Goal: Task Accomplishment & Management: Complete application form

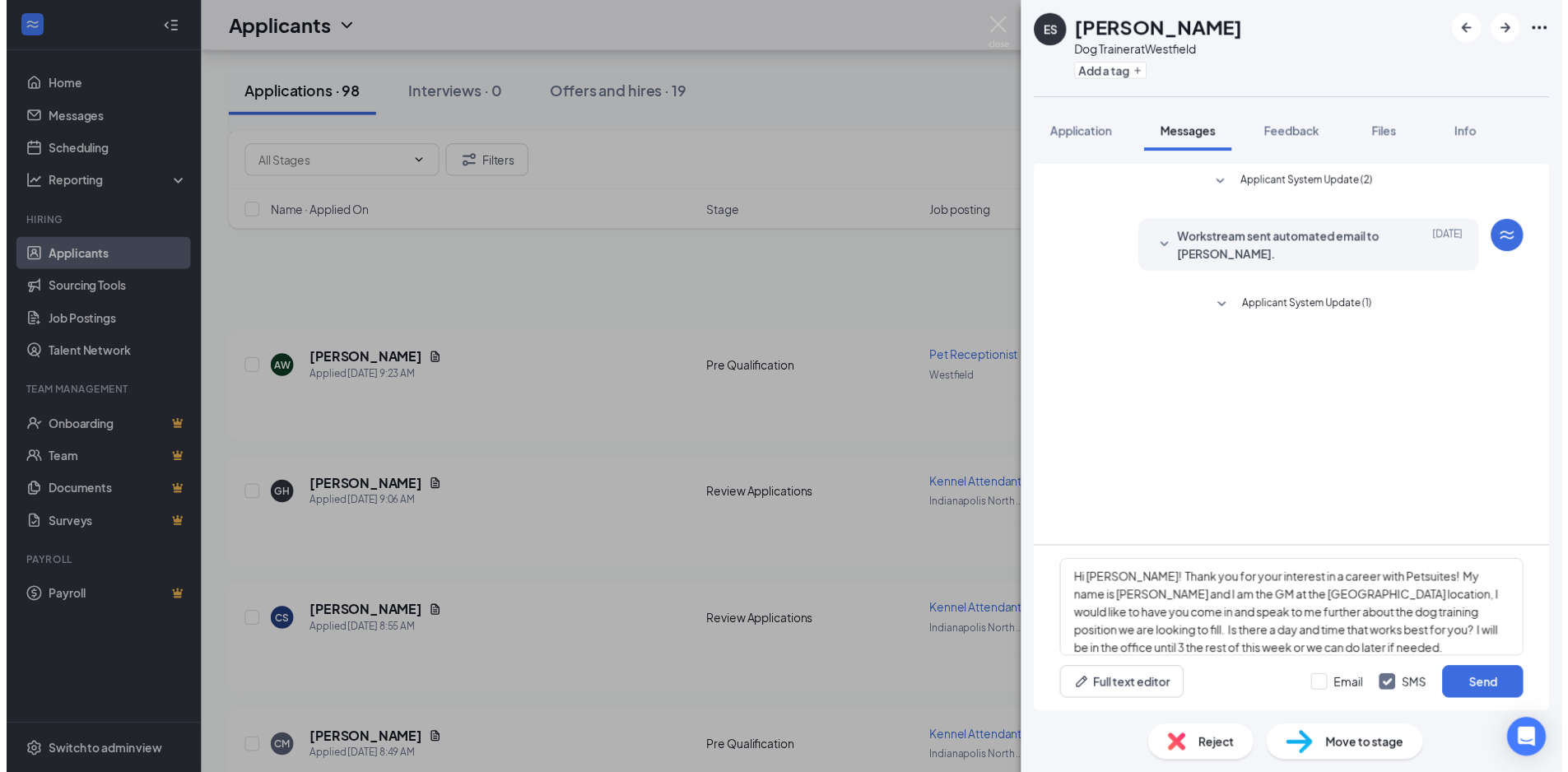
scroll to position [5929, 0]
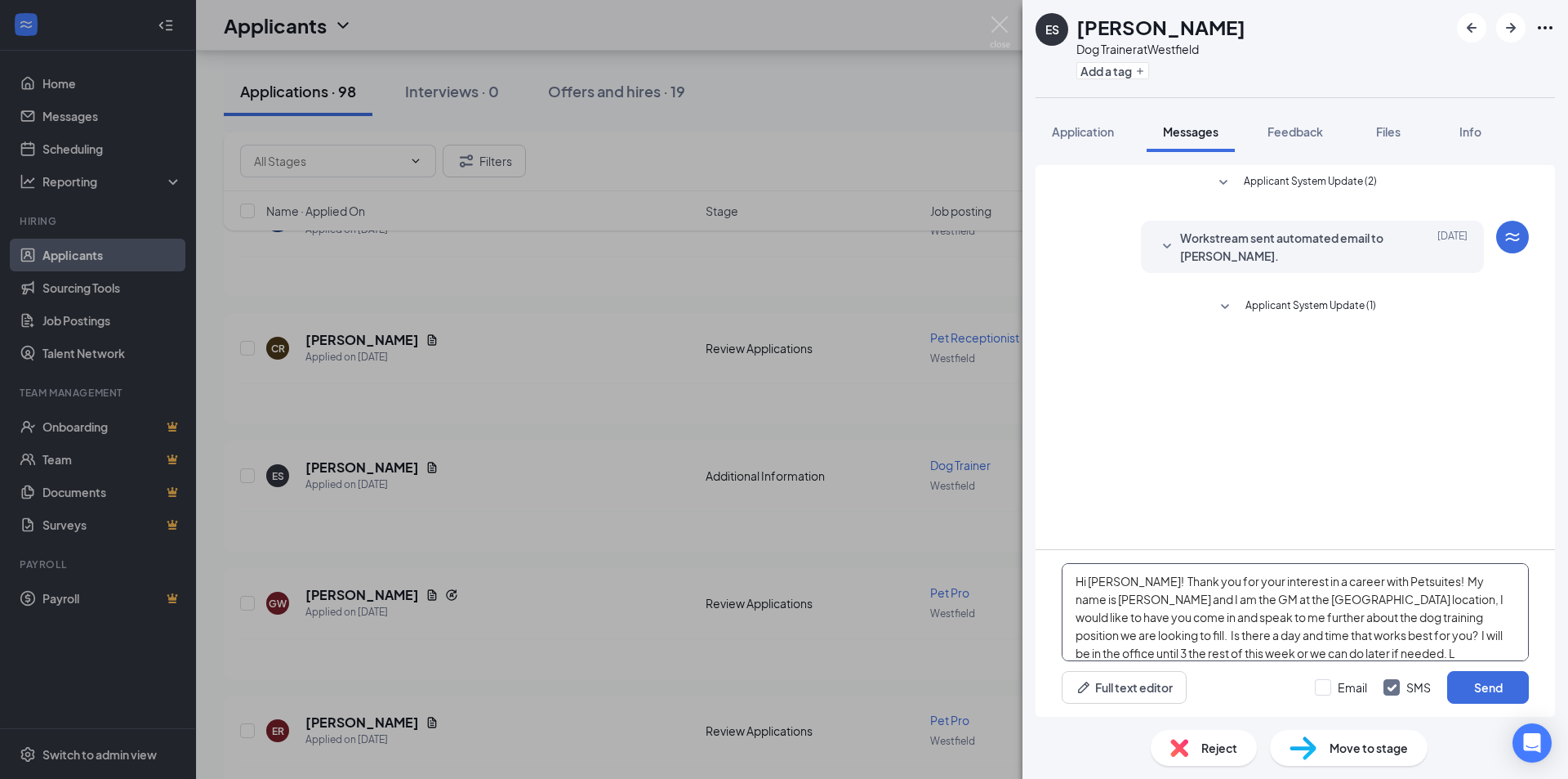
type textarea "Hi [PERSON_NAME]! Thank you for your interest in a career with Petsuites! My na…"
click at [1476, 684] on button "Send" at bounding box center [1488, 687] width 82 height 33
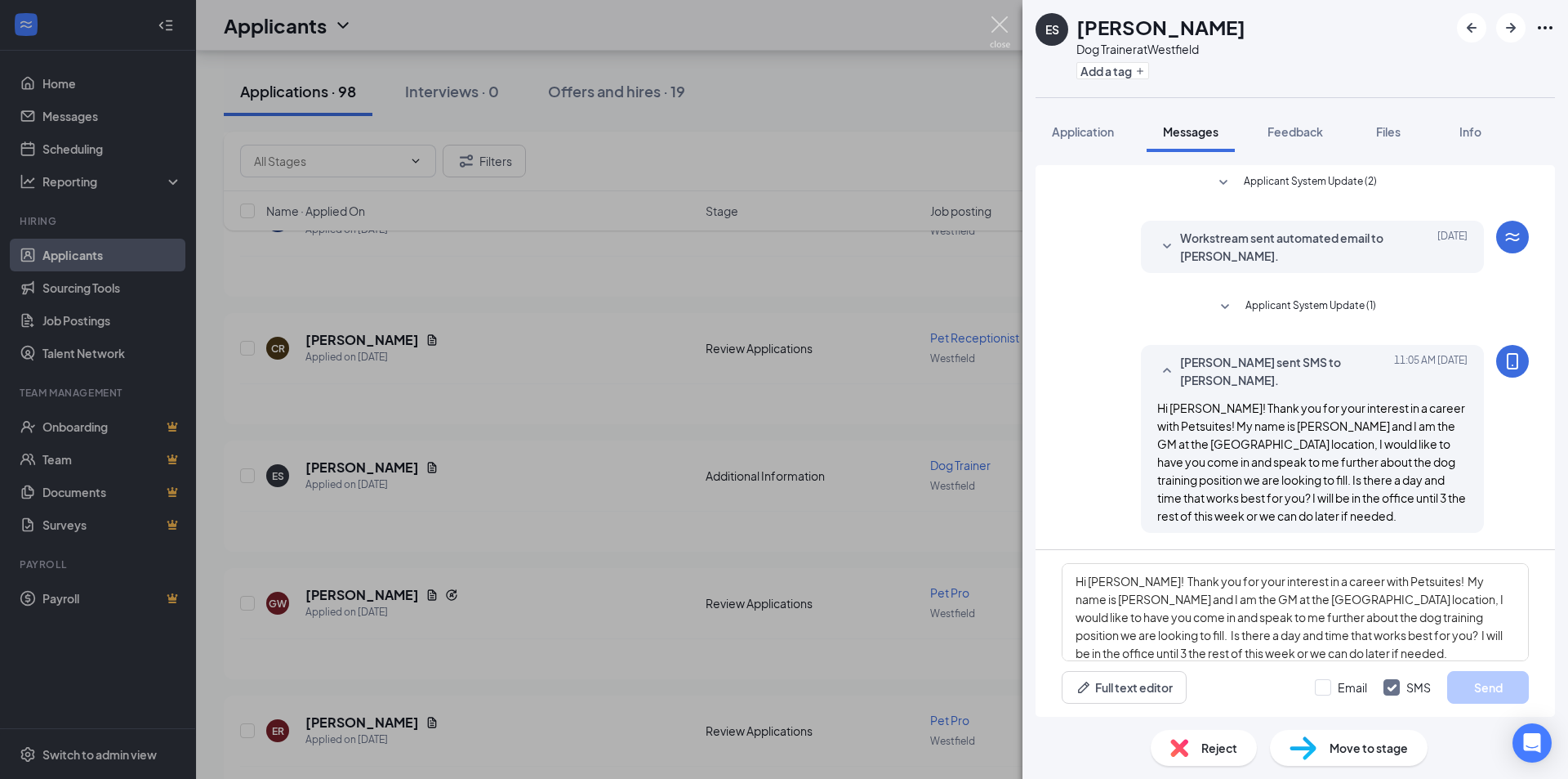
click at [1001, 24] on img at bounding box center [1000, 32] width 20 height 32
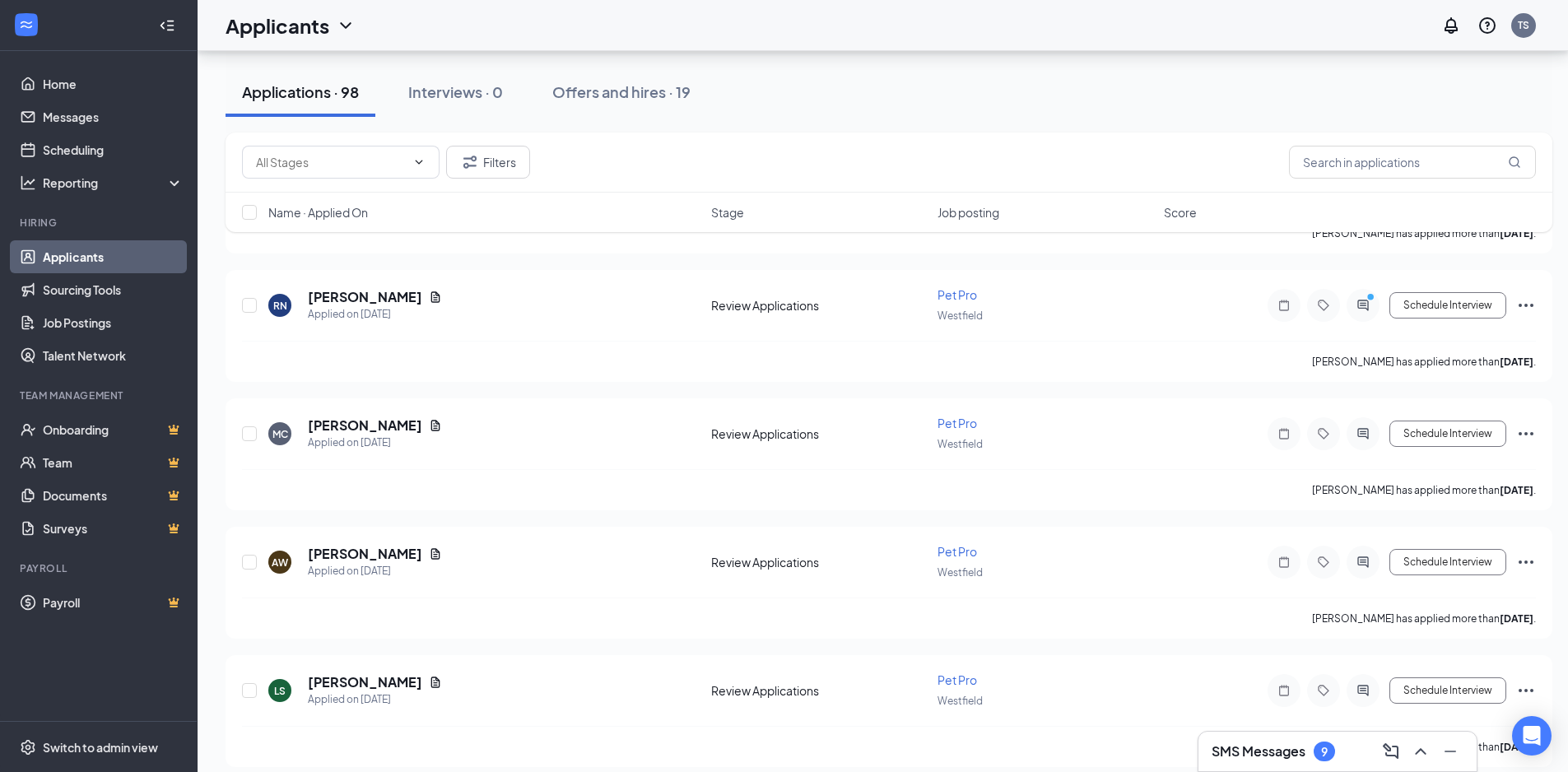
scroll to position [9034, 0]
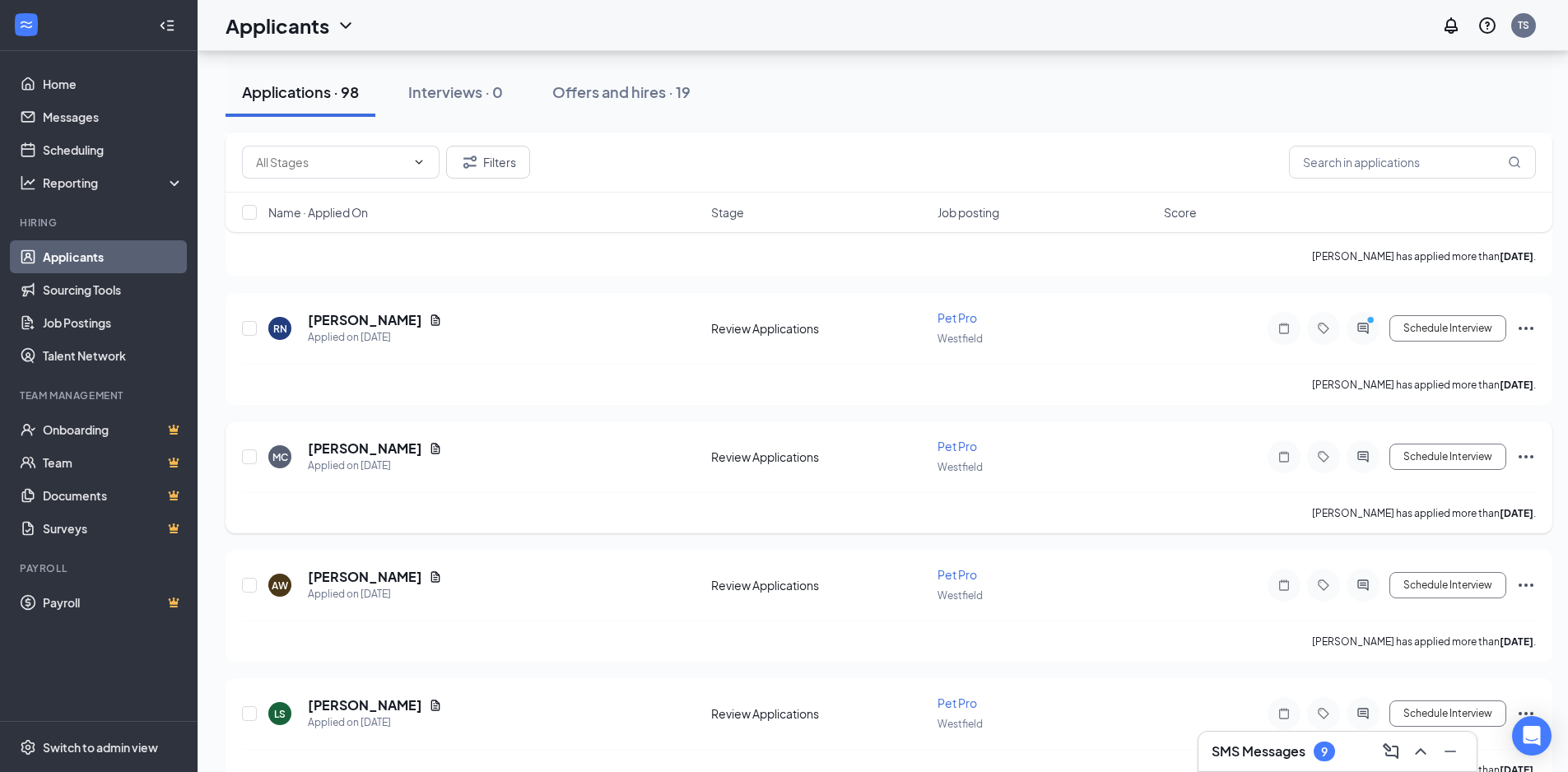
click at [258, 459] on div "MC [PERSON_NAME] Applied on [DATE] Review Applications Pet Pro Westfield Schedu…" at bounding box center [889, 464] width 1294 height 54
click at [252, 456] on input "checkbox" at bounding box center [249, 457] width 15 height 15
checkbox input "true"
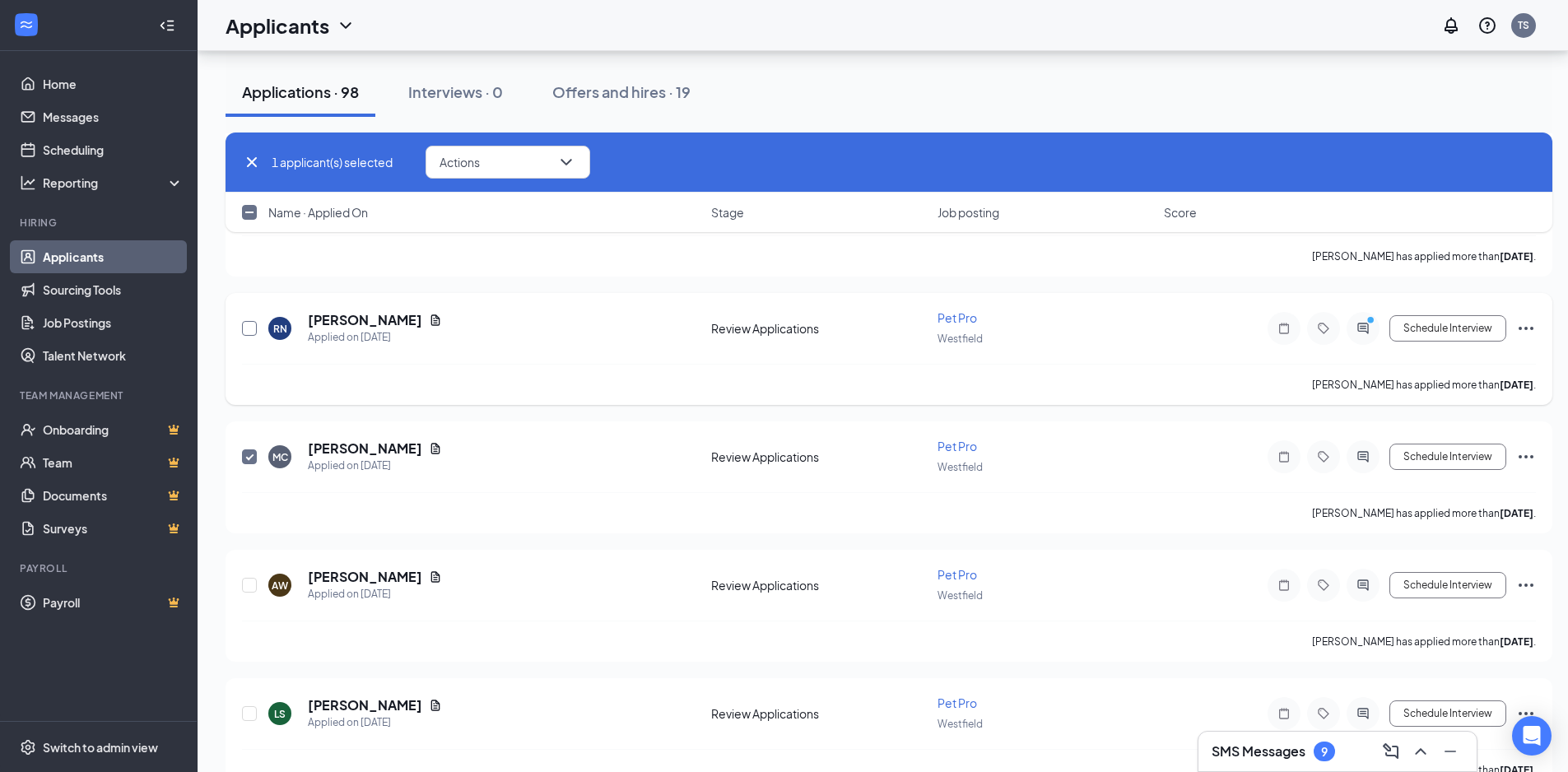
click at [252, 330] on input "checkbox" at bounding box center [249, 329] width 15 height 15
checkbox input "true"
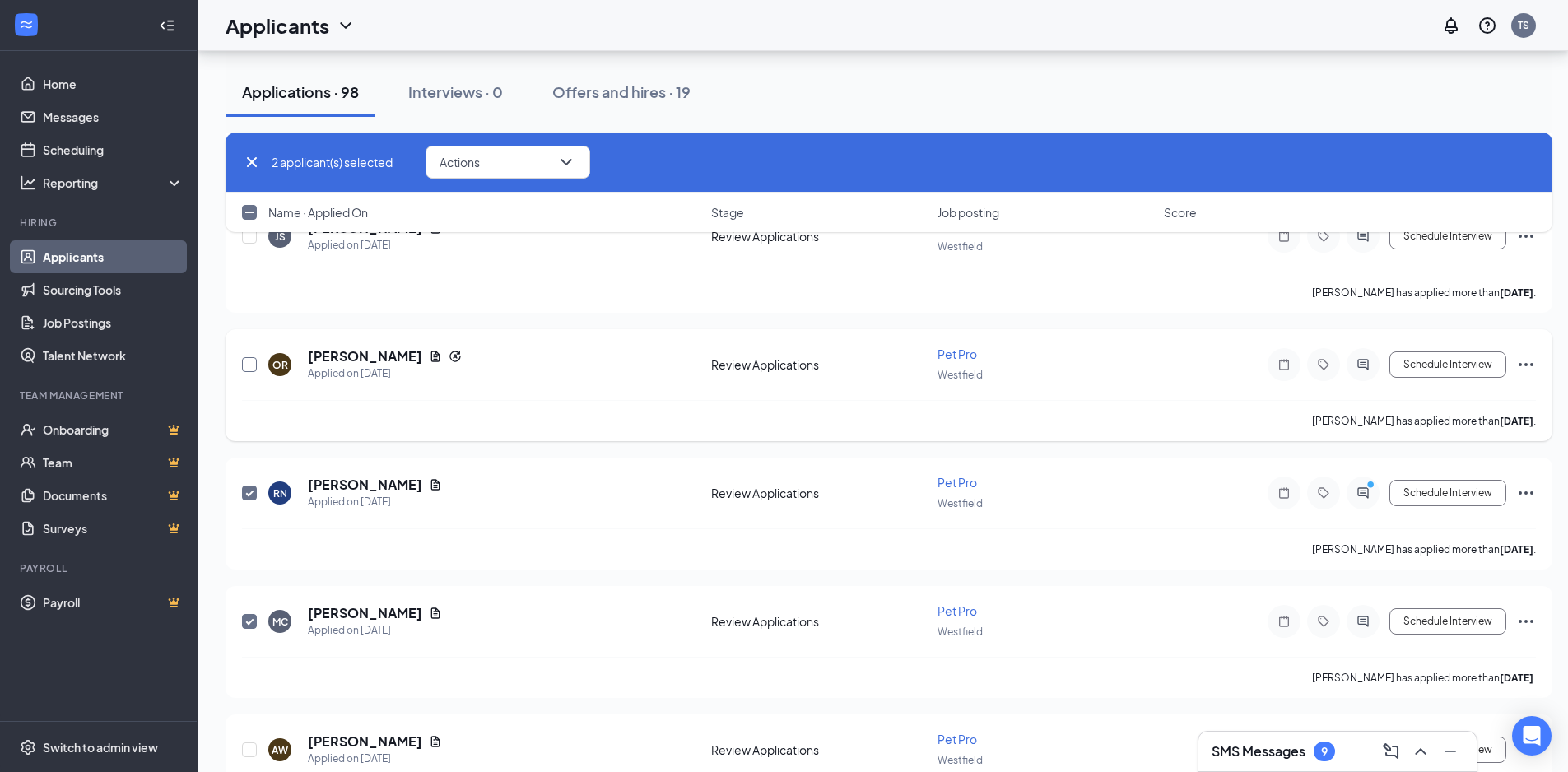
click at [249, 358] on input "checkbox" at bounding box center [249, 364] width 15 height 15
checkbox input "true"
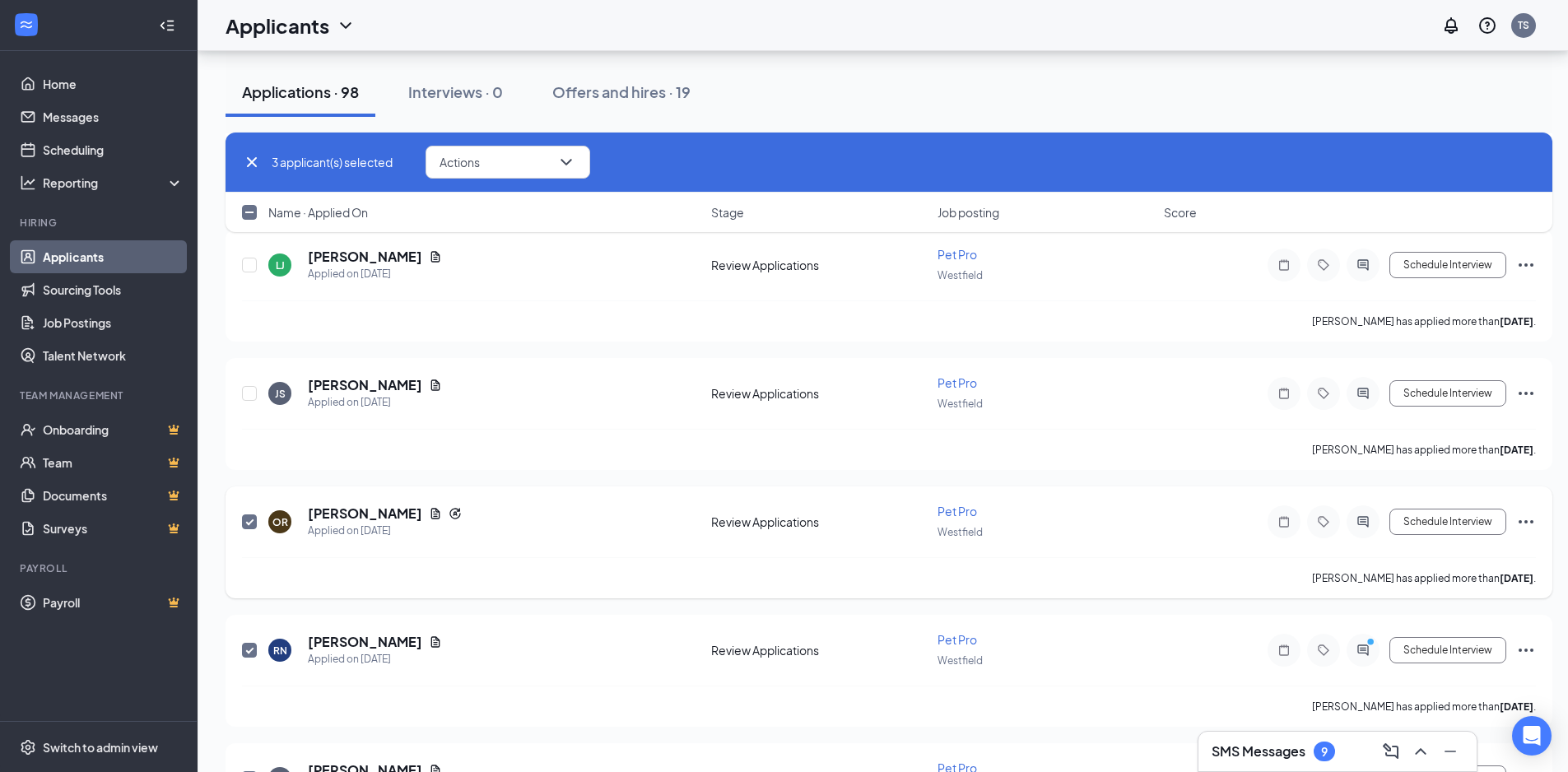
scroll to position [8704, 0]
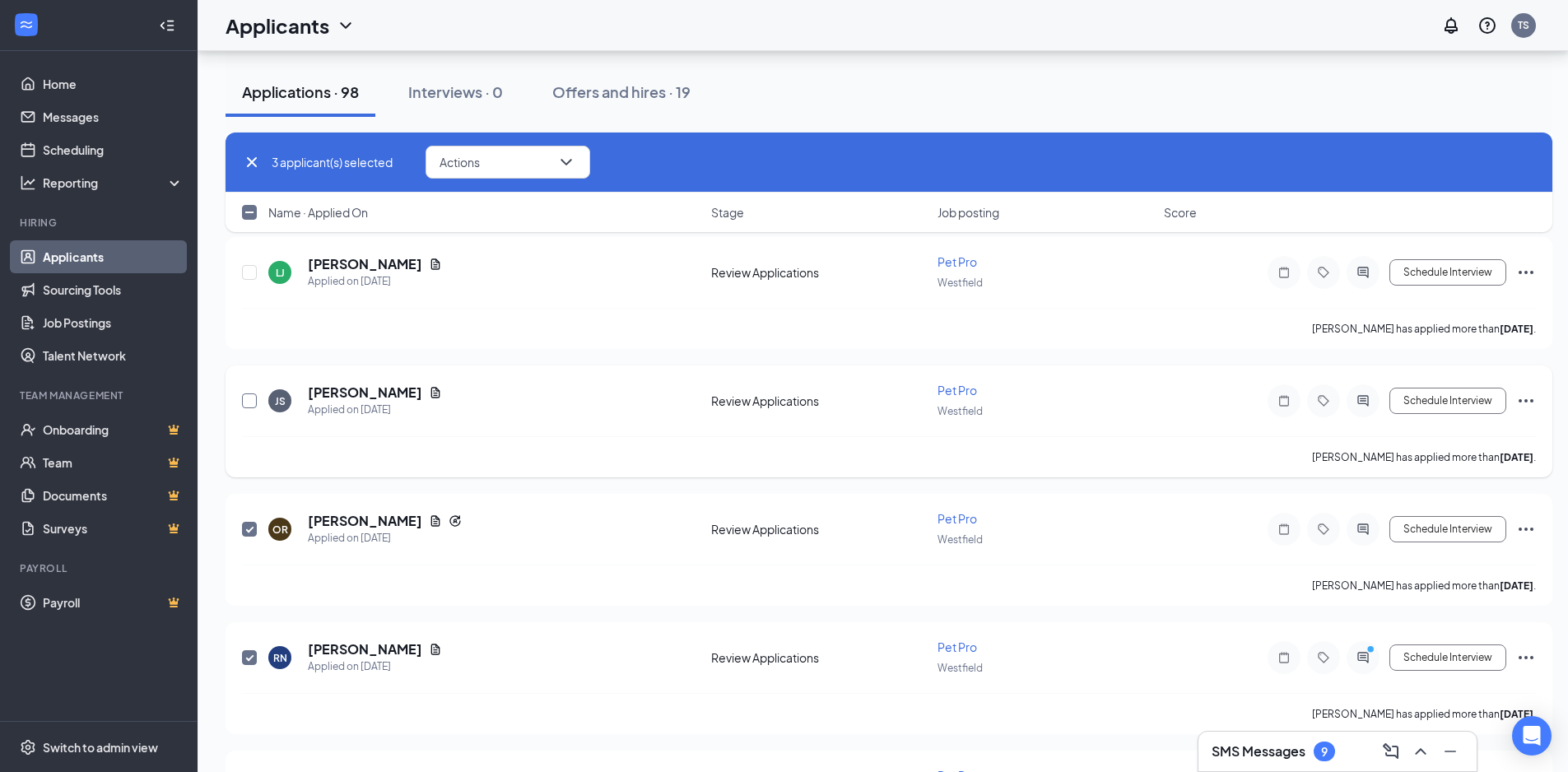
click at [251, 397] on input "checkbox" at bounding box center [249, 401] width 15 height 15
checkbox input "true"
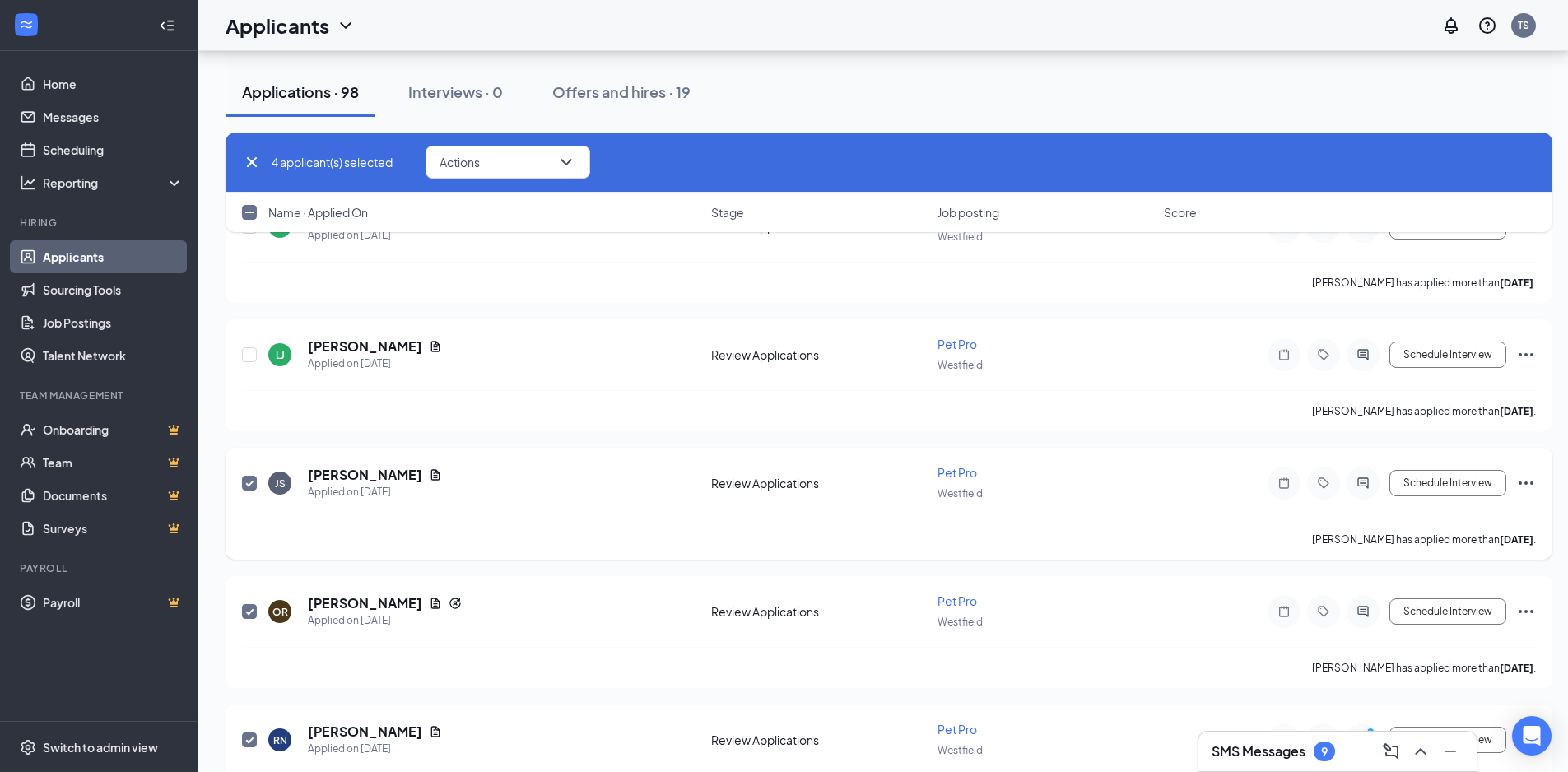
scroll to position [8540, 0]
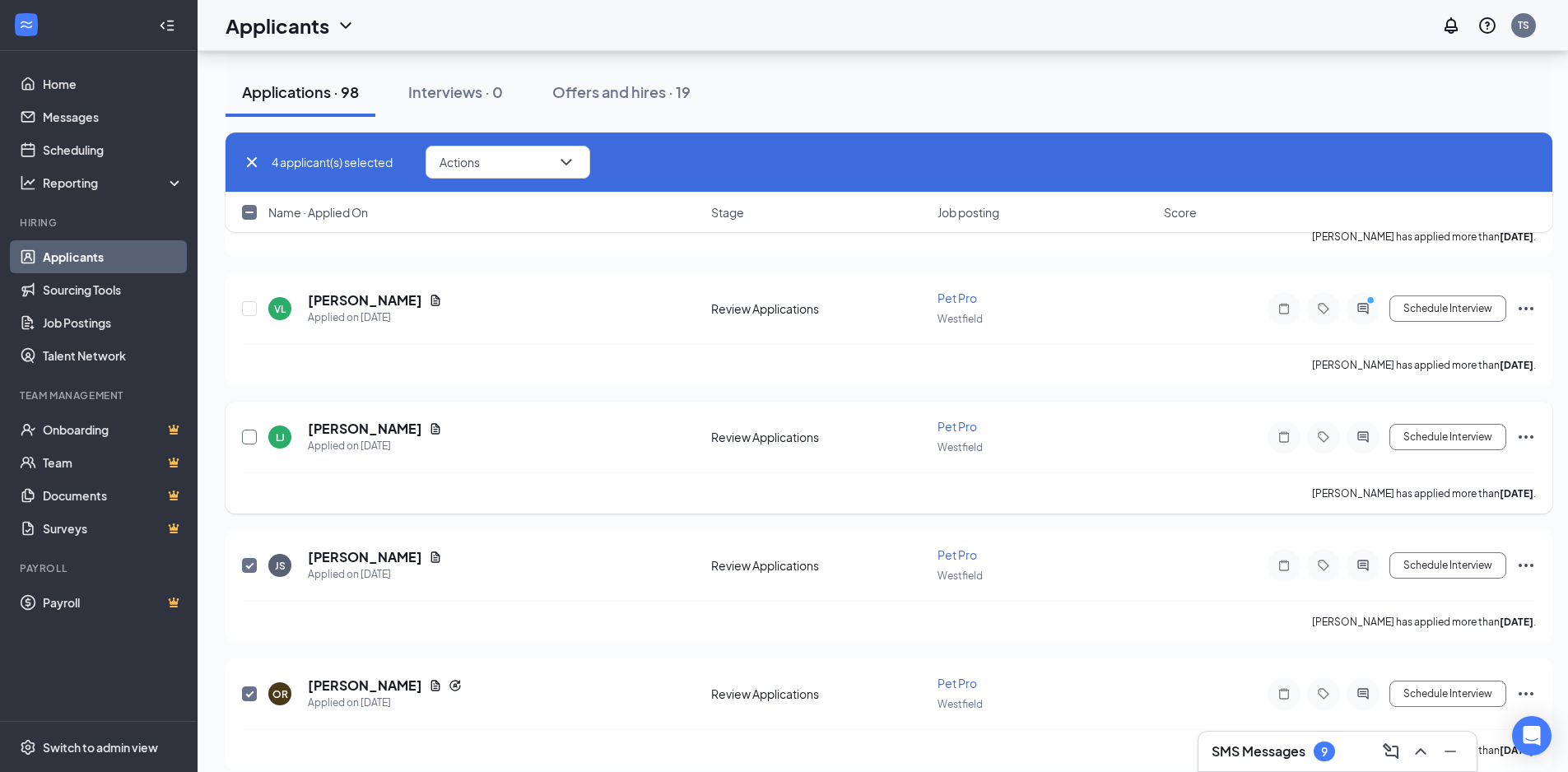
click at [252, 434] on input "checkbox" at bounding box center [249, 437] width 15 height 15
checkbox input "true"
click at [249, 308] on input "checkbox" at bounding box center [249, 309] width 15 height 15
checkbox input "true"
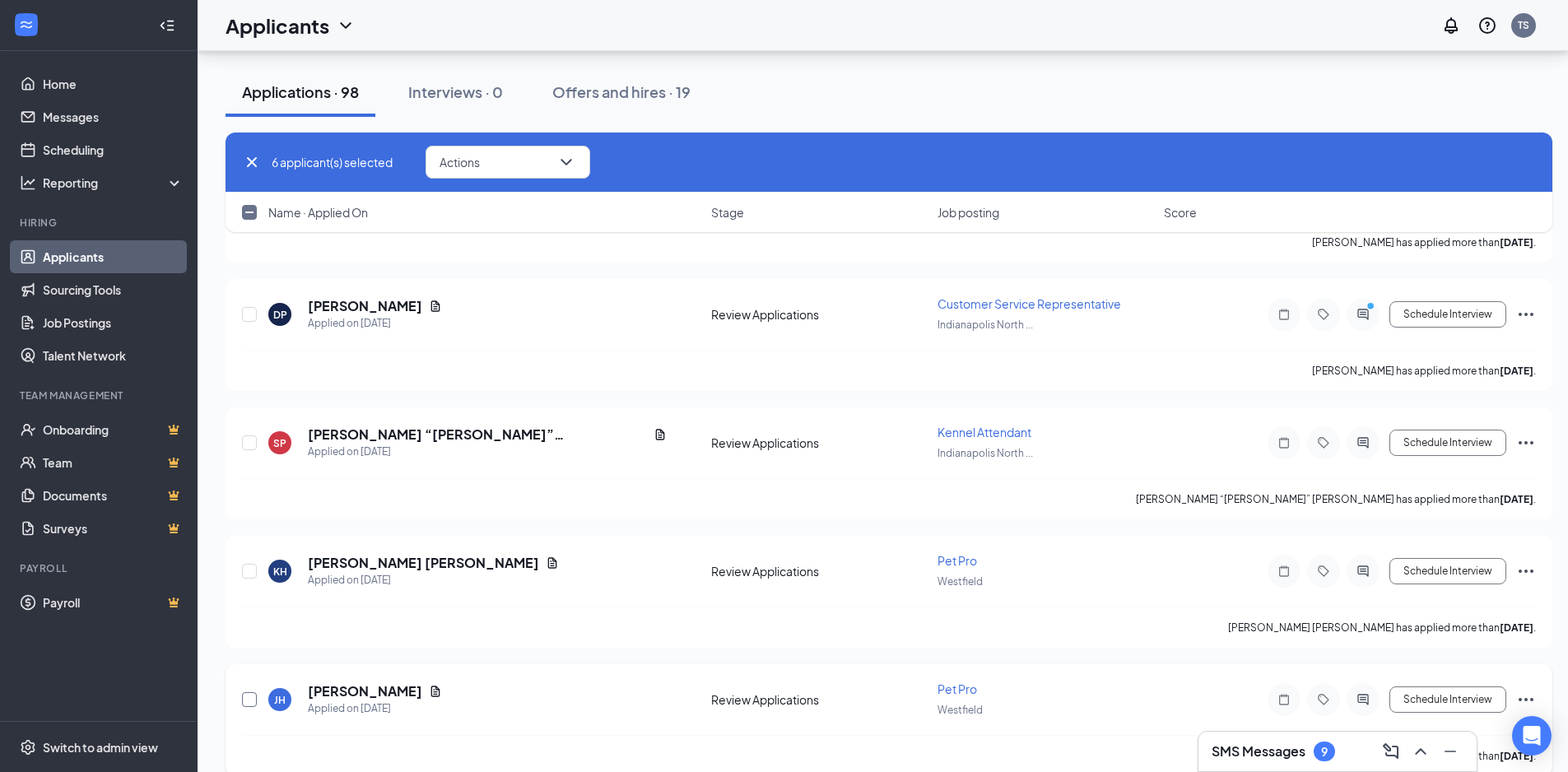
scroll to position [7634, 0]
click at [255, 568] on input "checkbox" at bounding box center [249, 572] width 15 height 15
checkbox input "true"
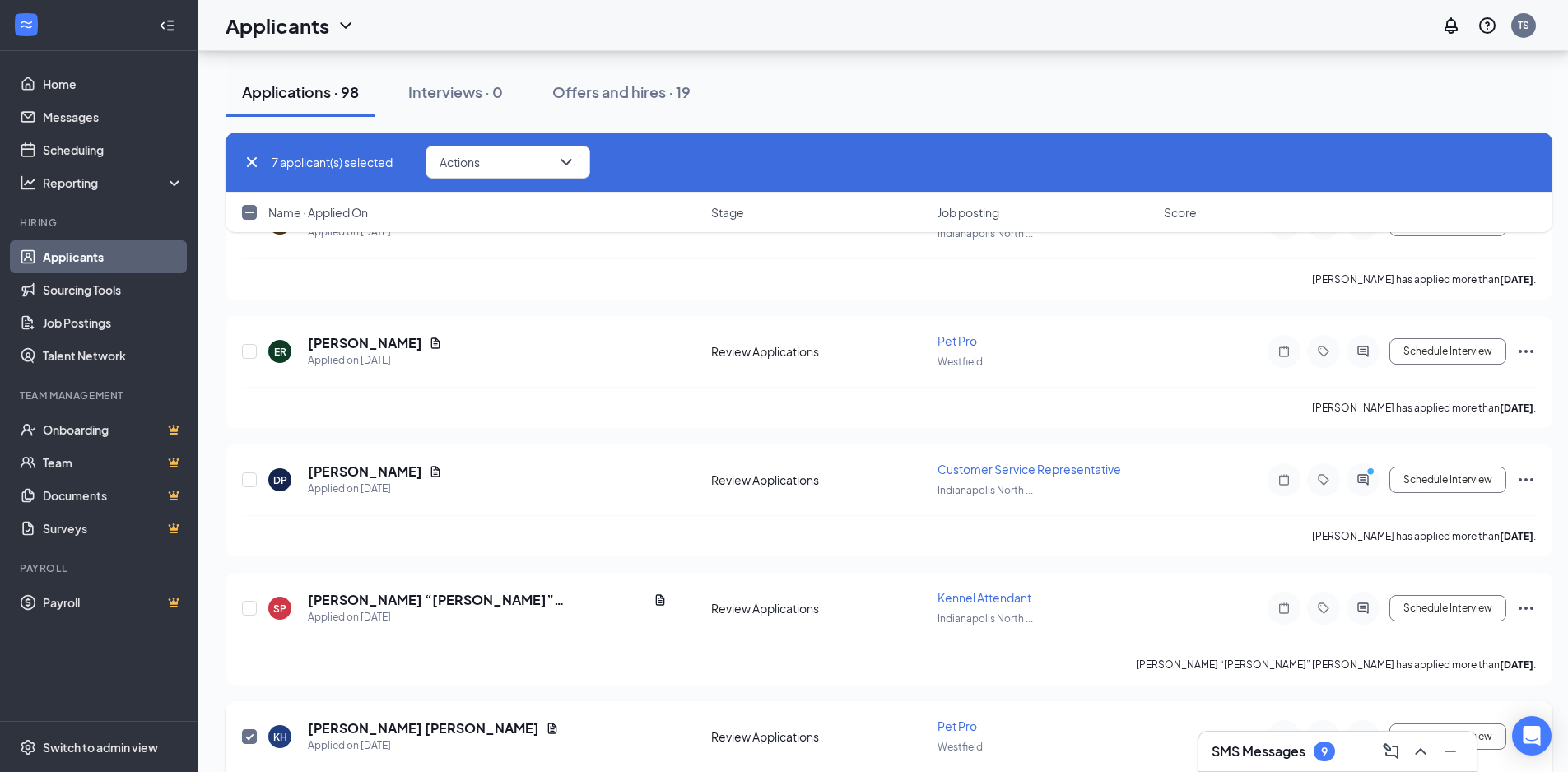
scroll to position [7388, 0]
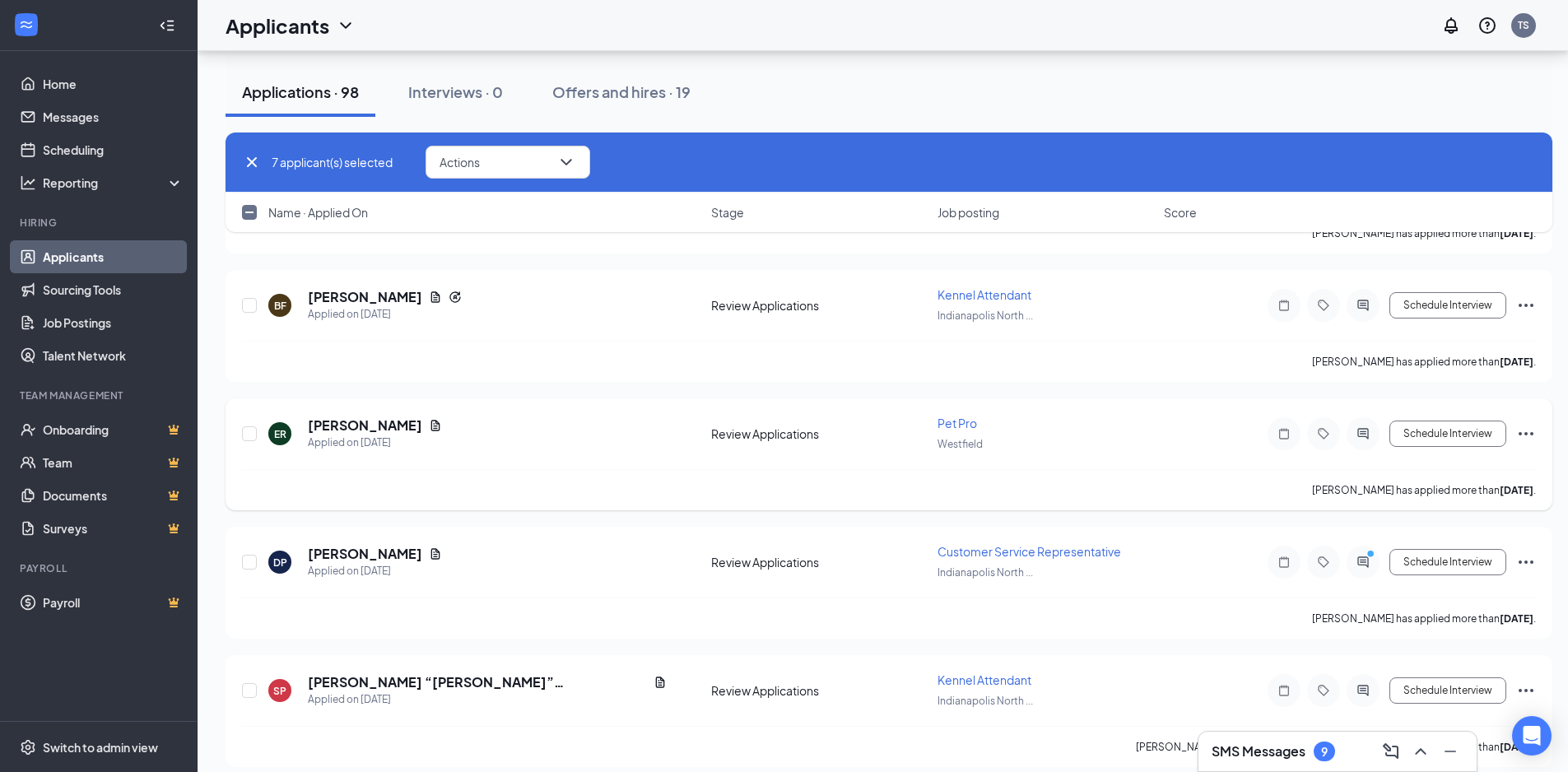
click at [261, 440] on div "ER [PERSON_NAME] Applied on [DATE] Review Applications Pet Pro Westfield Schedu…" at bounding box center [889, 441] width 1294 height 54
click at [254, 438] on input "checkbox" at bounding box center [249, 434] width 15 height 15
checkbox input "true"
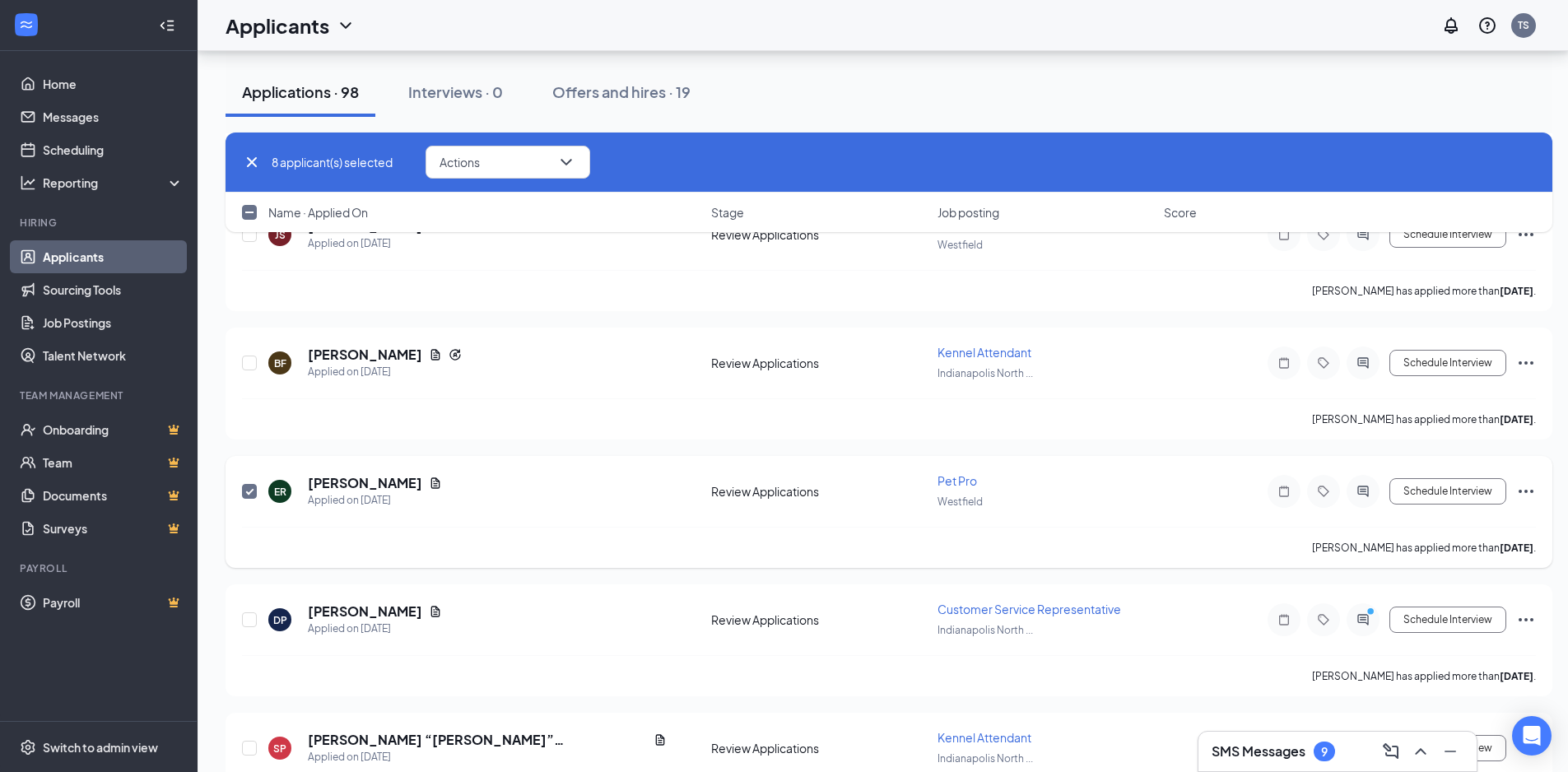
scroll to position [7223, 0]
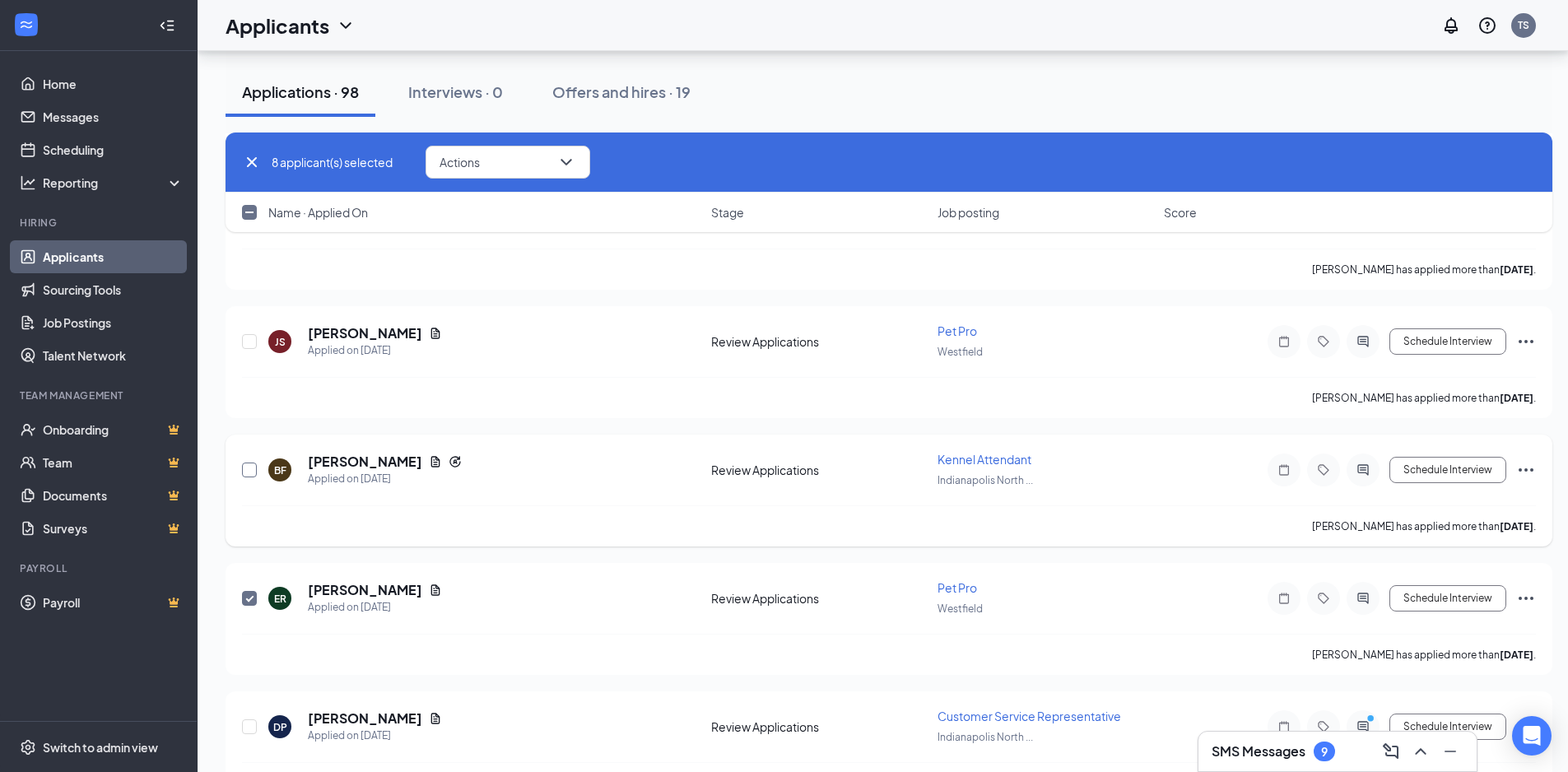
click at [248, 474] on input "checkbox" at bounding box center [249, 470] width 15 height 15
checkbox input "true"
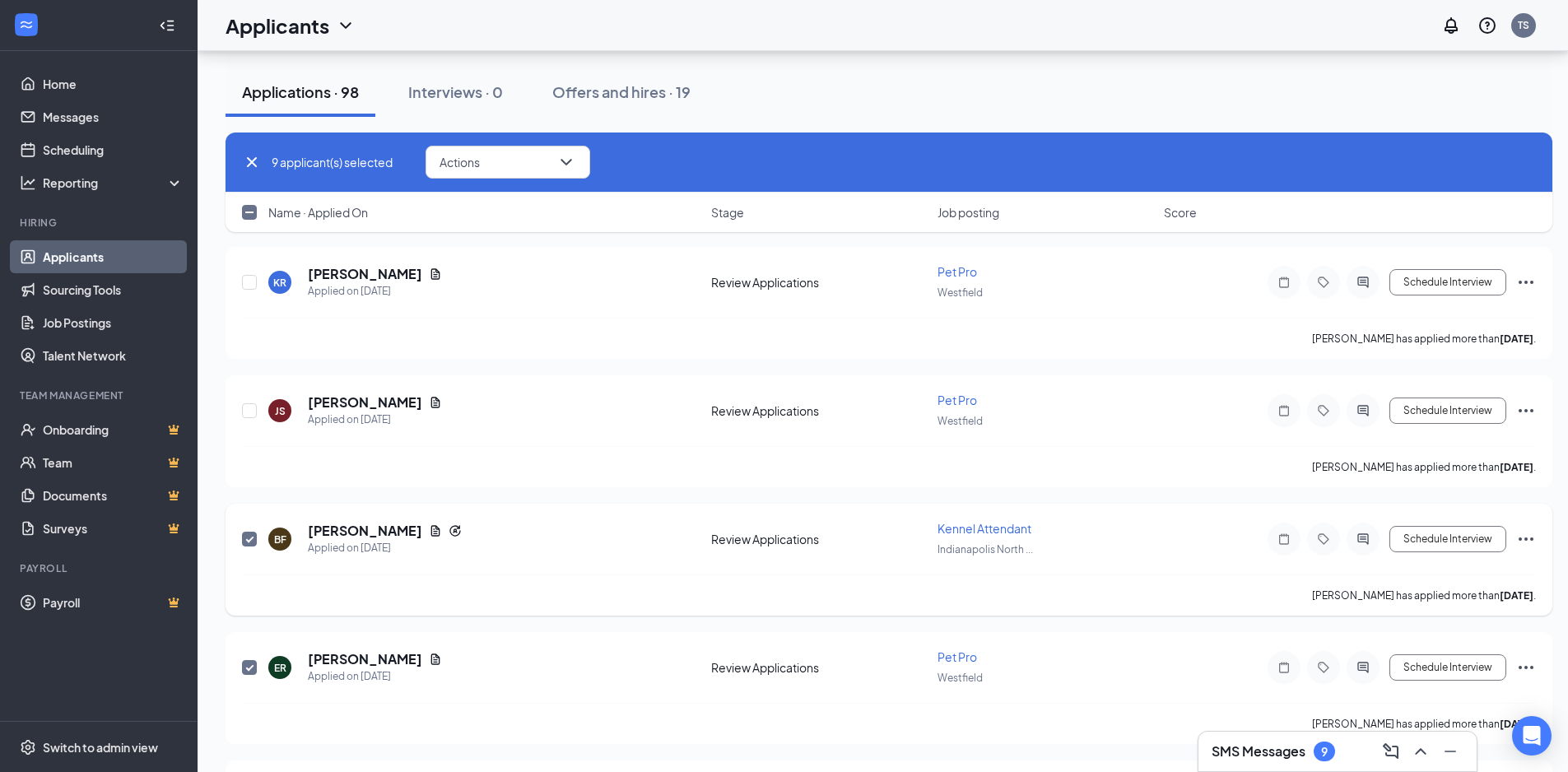
scroll to position [7058, 0]
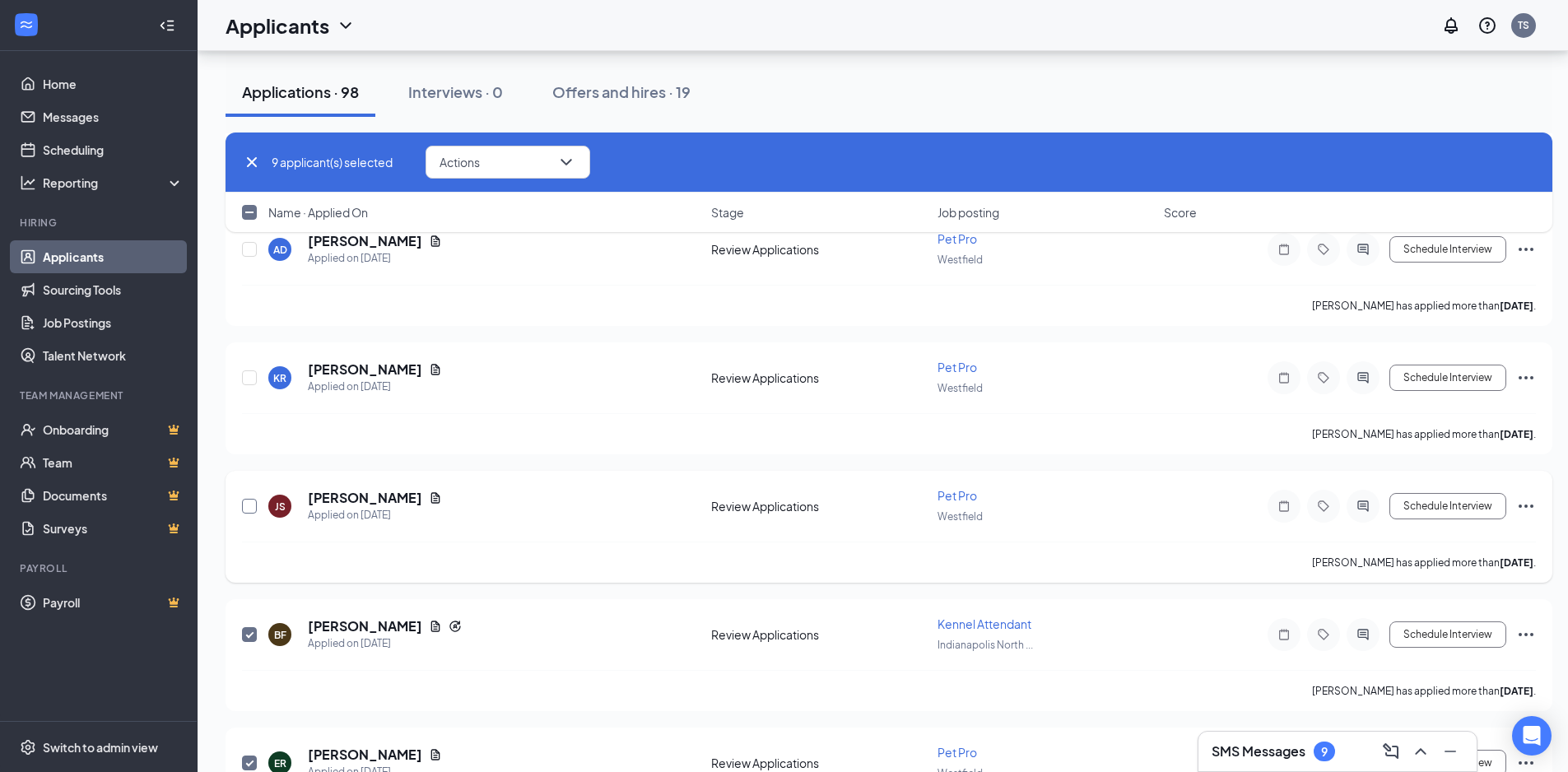
click at [245, 513] on input "checkbox" at bounding box center [249, 506] width 15 height 15
checkbox input "true"
click at [251, 379] on input "checkbox" at bounding box center [249, 378] width 15 height 15
checkbox input "true"
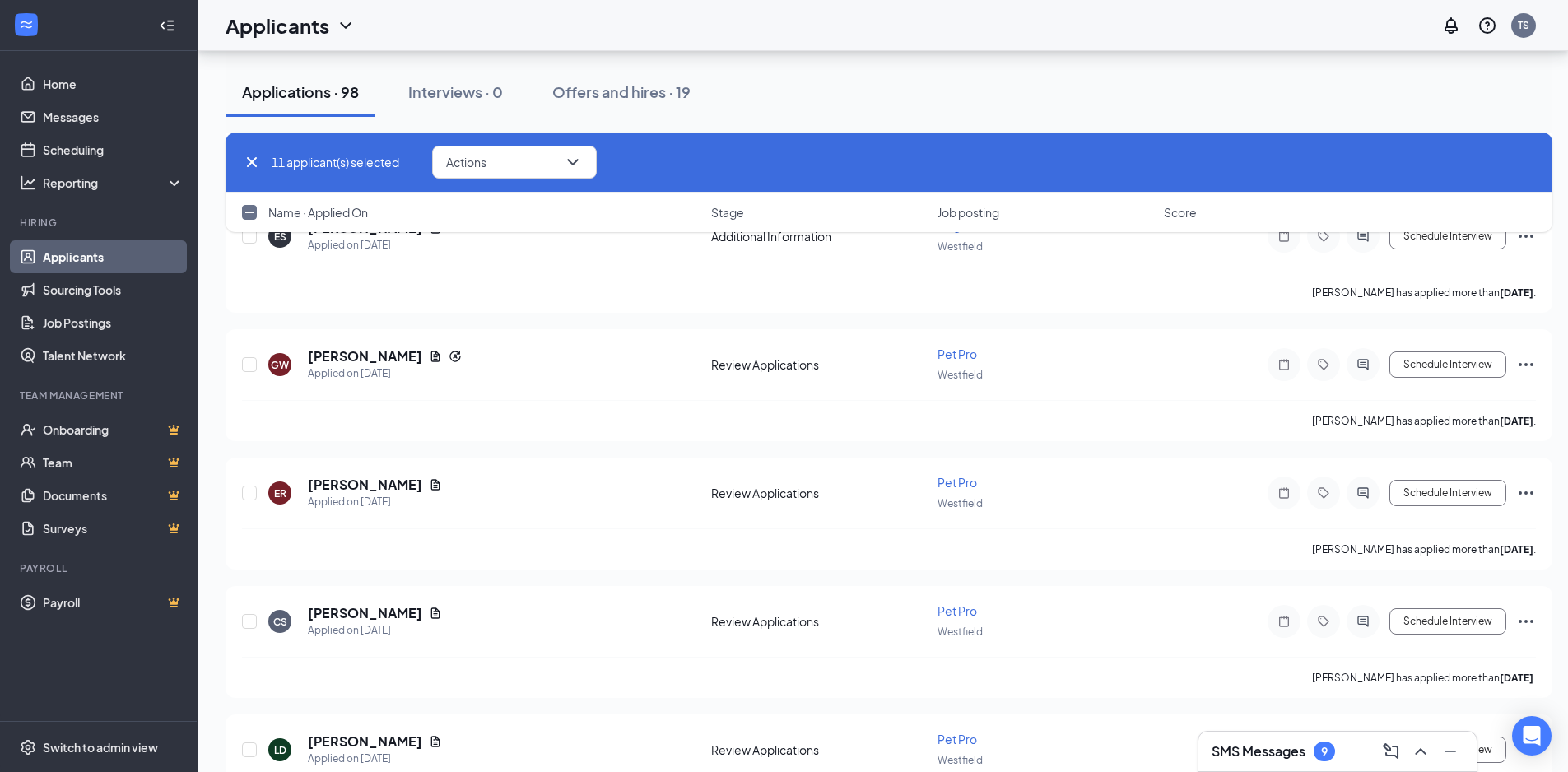
scroll to position [6399, 0]
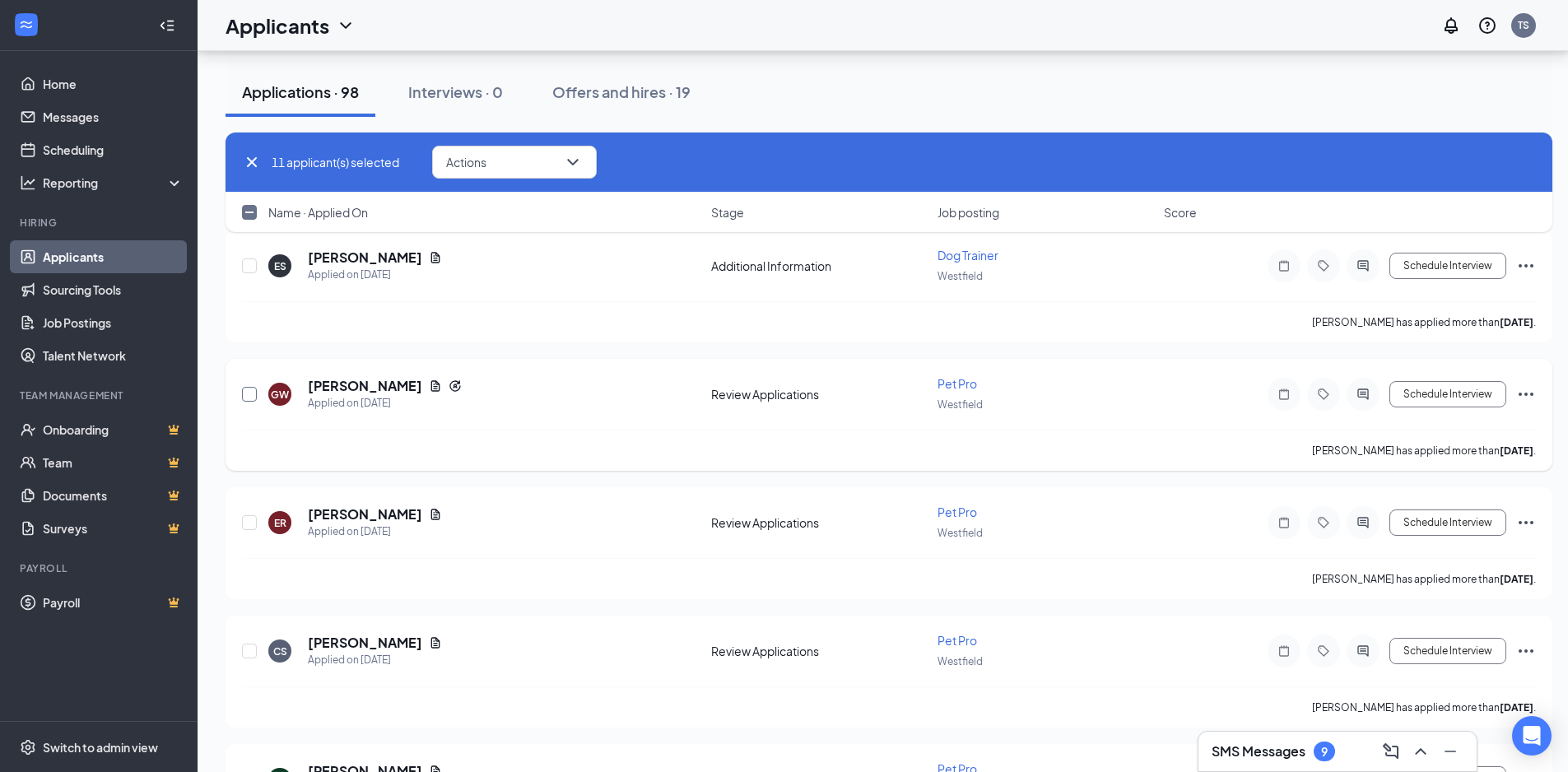
click at [254, 389] on input "checkbox" at bounding box center [249, 395] width 15 height 15
checkbox input "true"
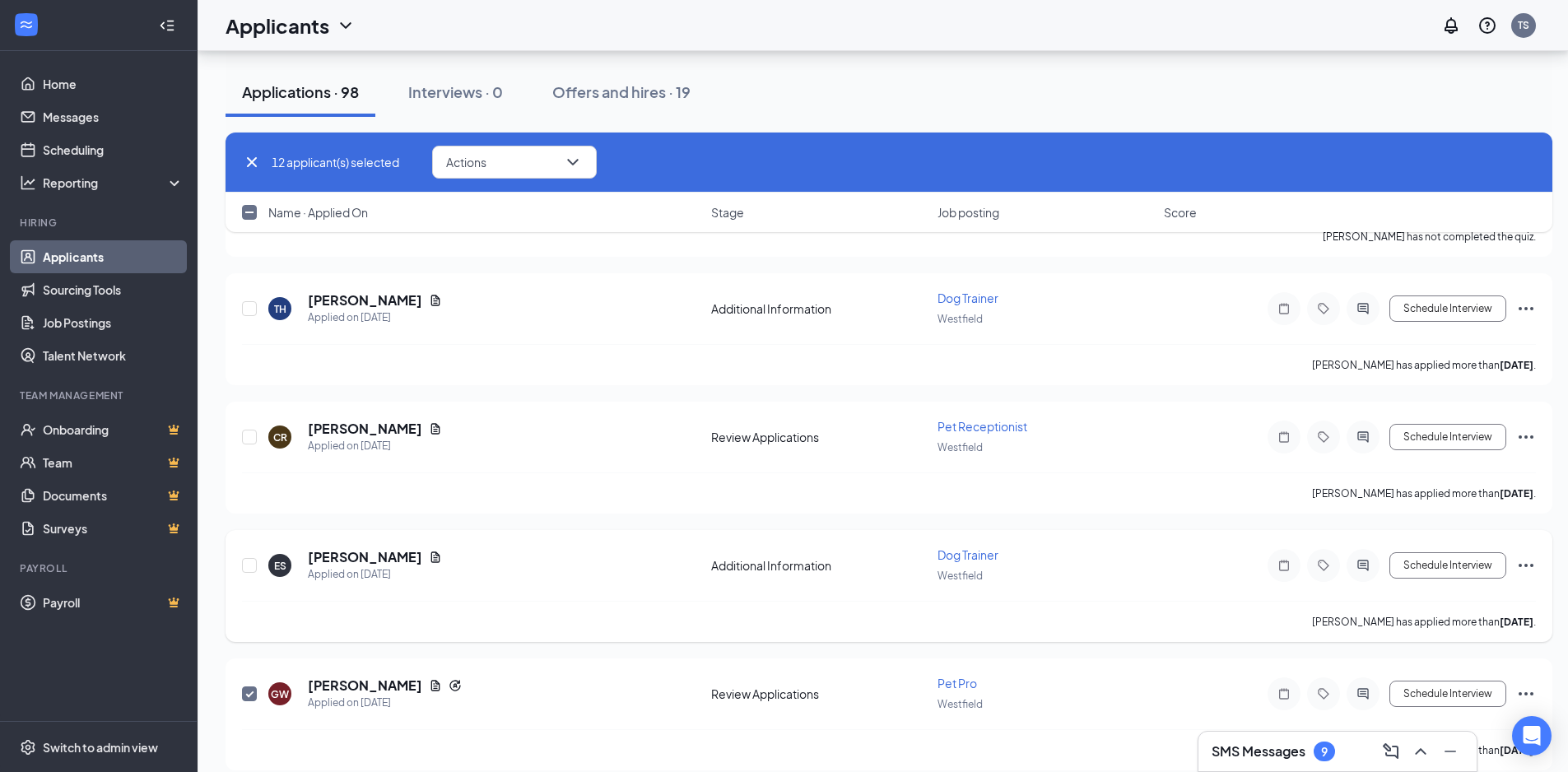
scroll to position [6070, 0]
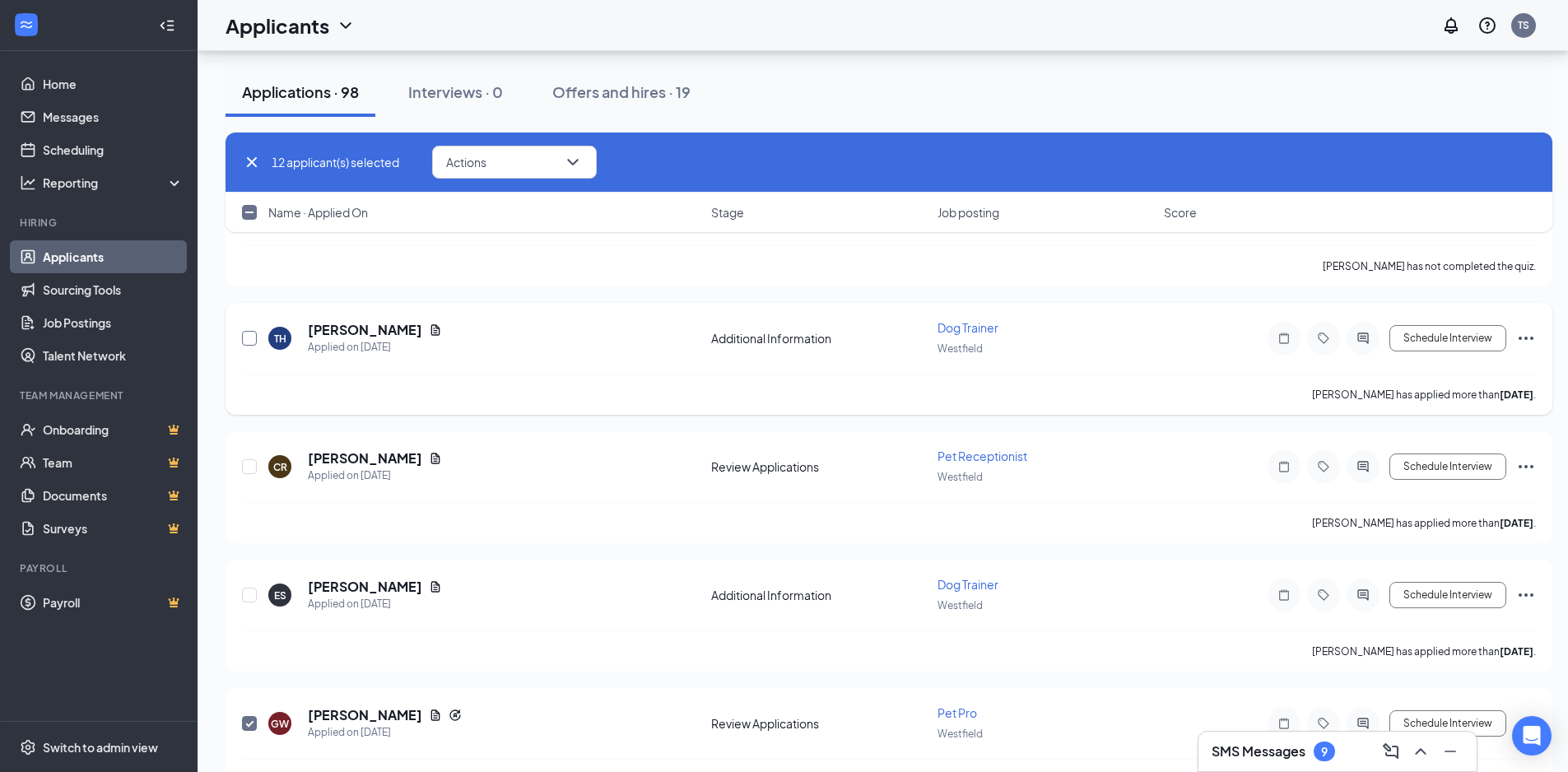
drag, startPoint x: 254, startPoint y: 332, endPoint x: 252, endPoint y: 407, distance: 75.0
click at [254, 331] on input "checkbox" at bounding box center [249, 338] width 15 height 15
checkbox input "true"
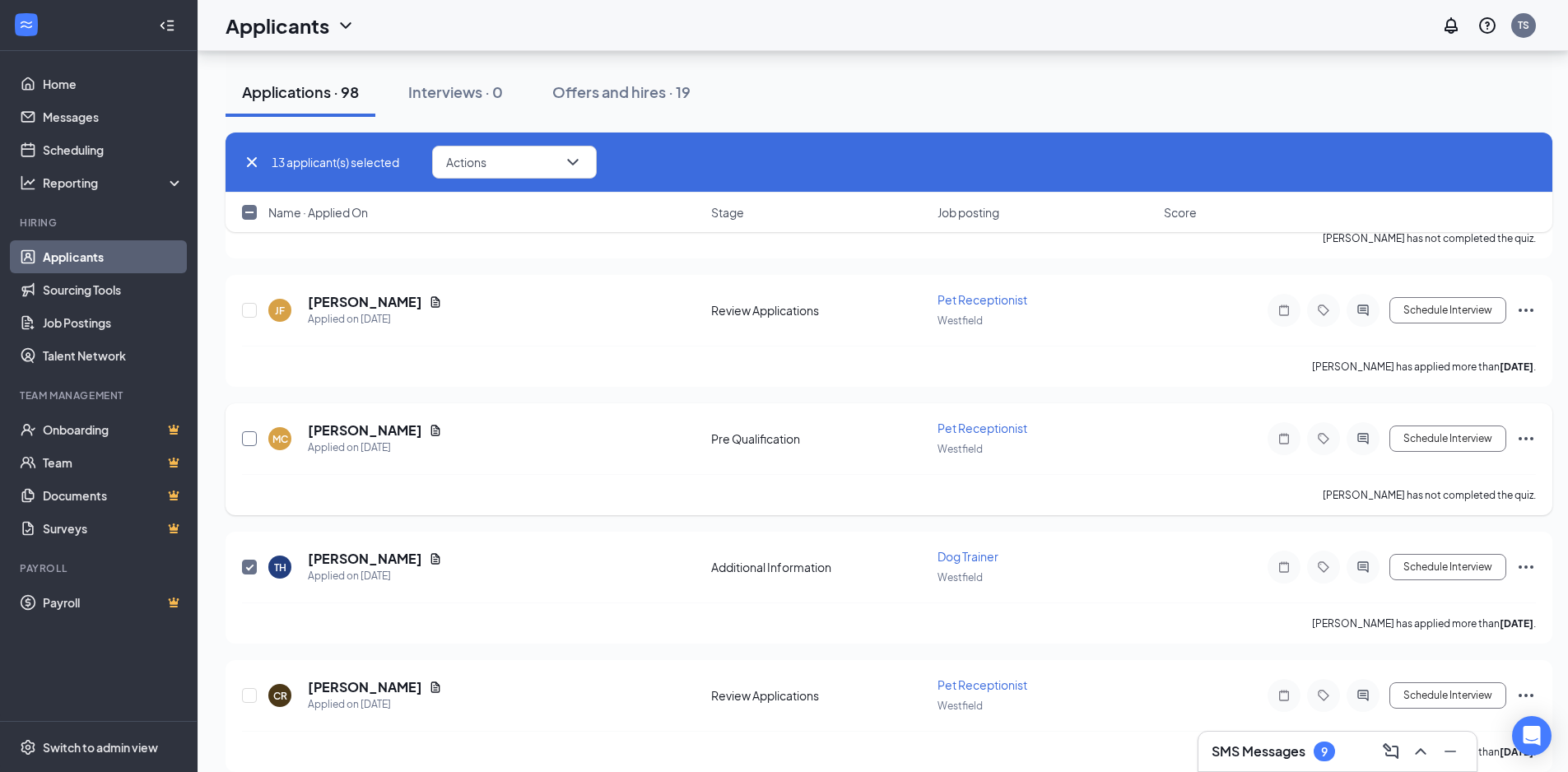
scroll to position [5823, 0]
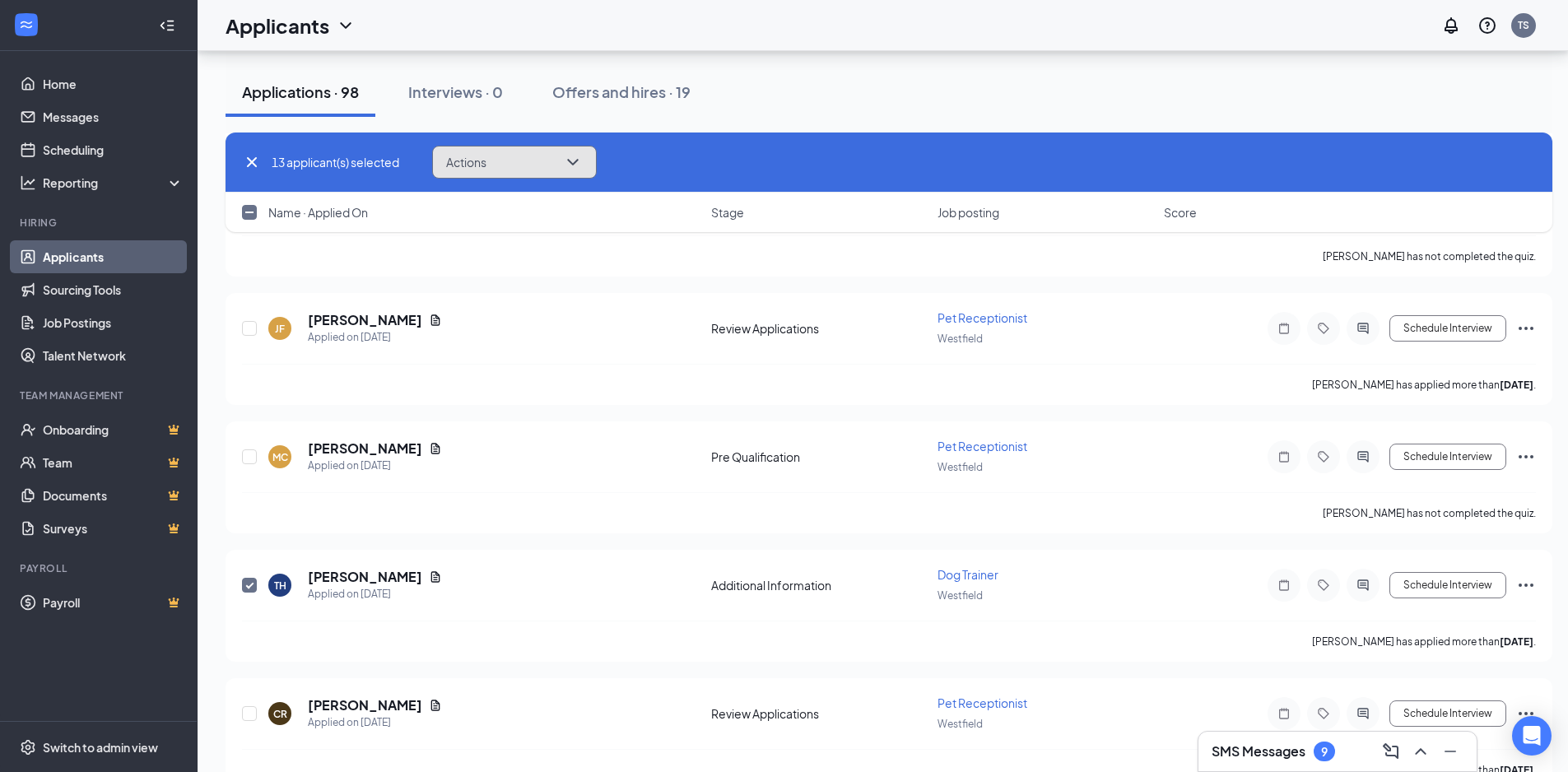
click at [572, 159] on icon "ChevronDown" at bounding box center [573, 162] width 11 height 6
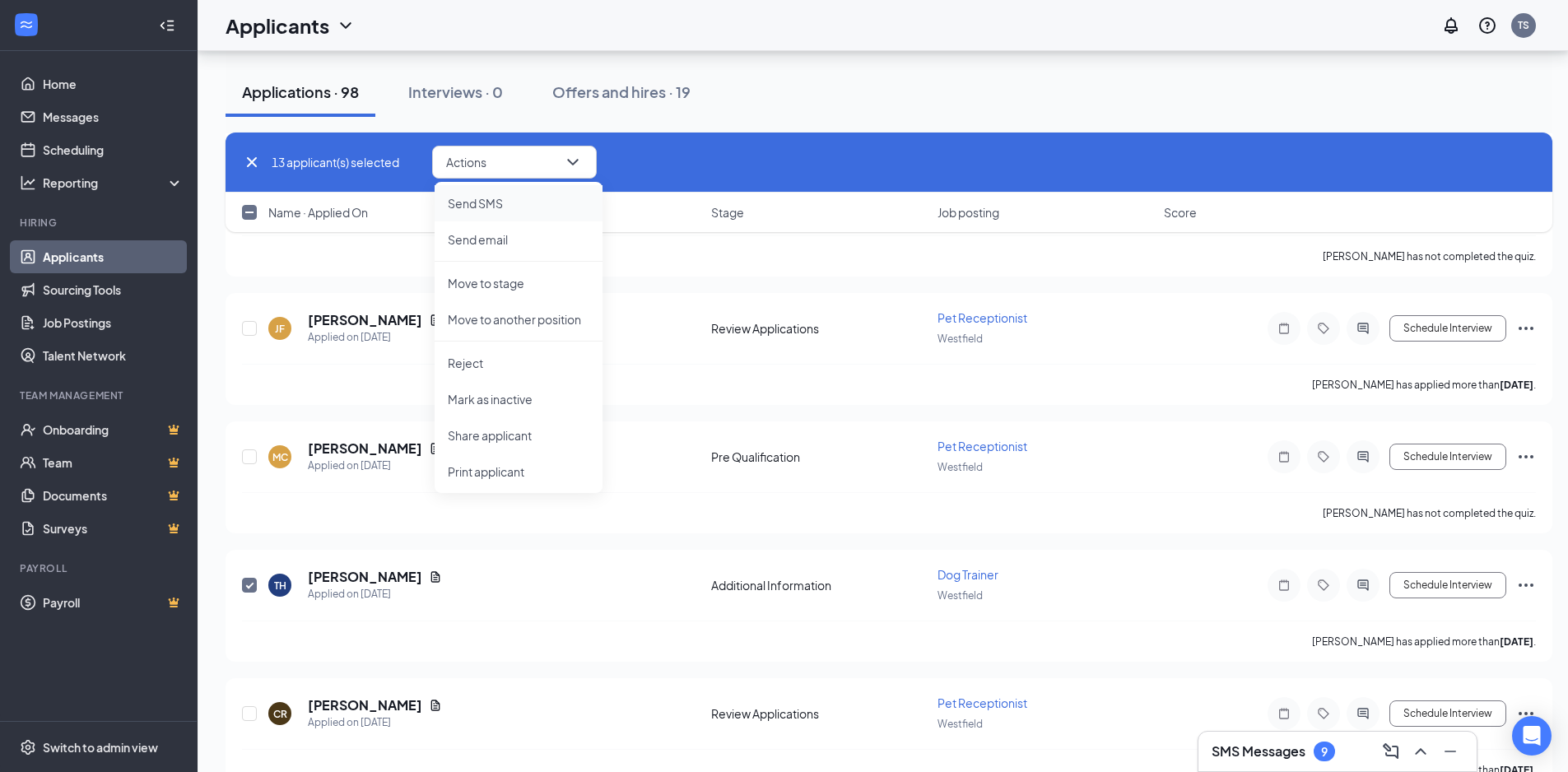
click at [563, 210] on p "Send SMS" at bounding box center [518, 203] width 142 height 16
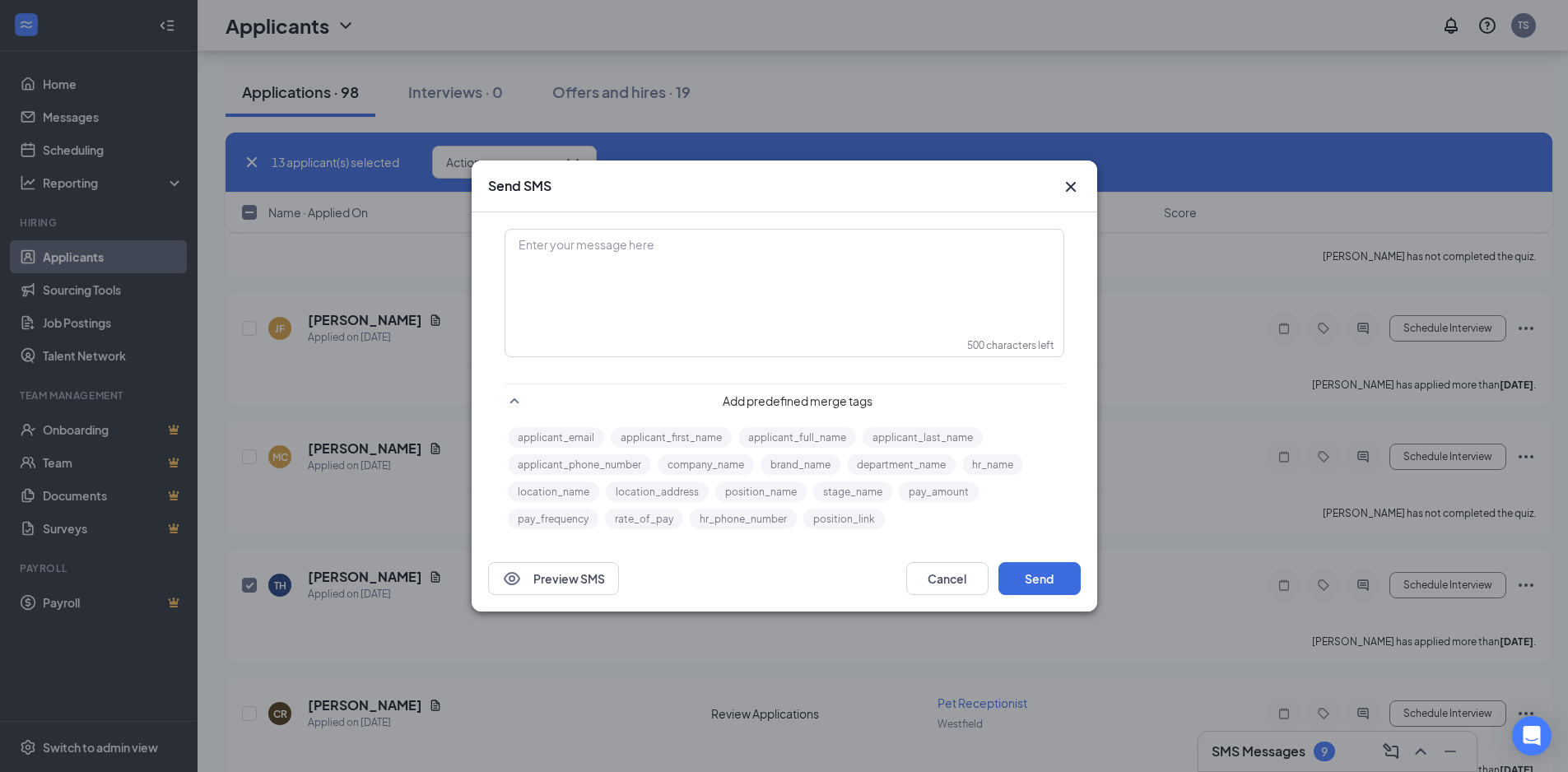
click at [795, 267] on div "Enter your message here" at bounding box center [784, 272] width 557 height 82
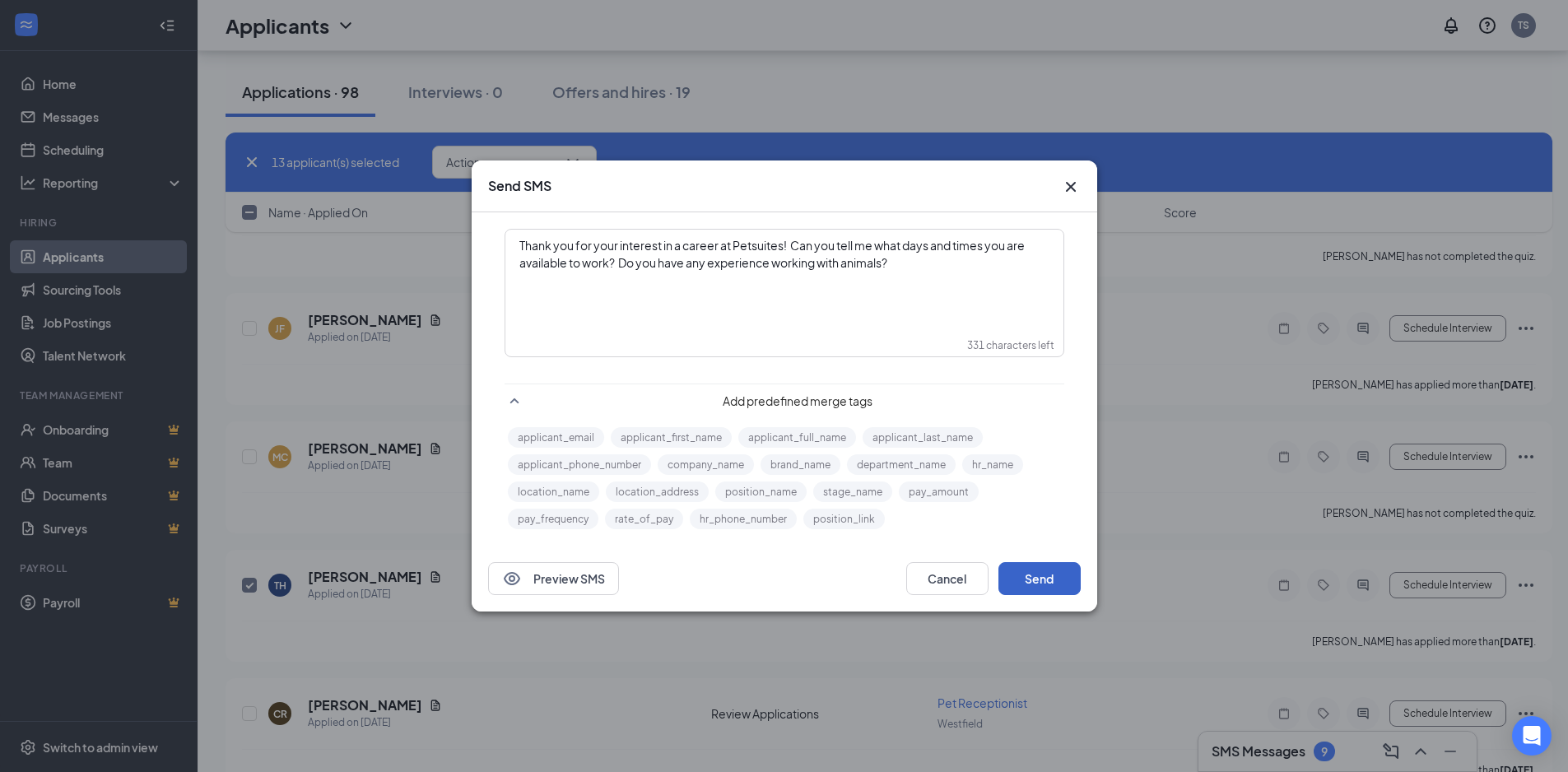
click at [1036, 574] on button "Send" at bounding box center [1040, 579] width 82 height 33
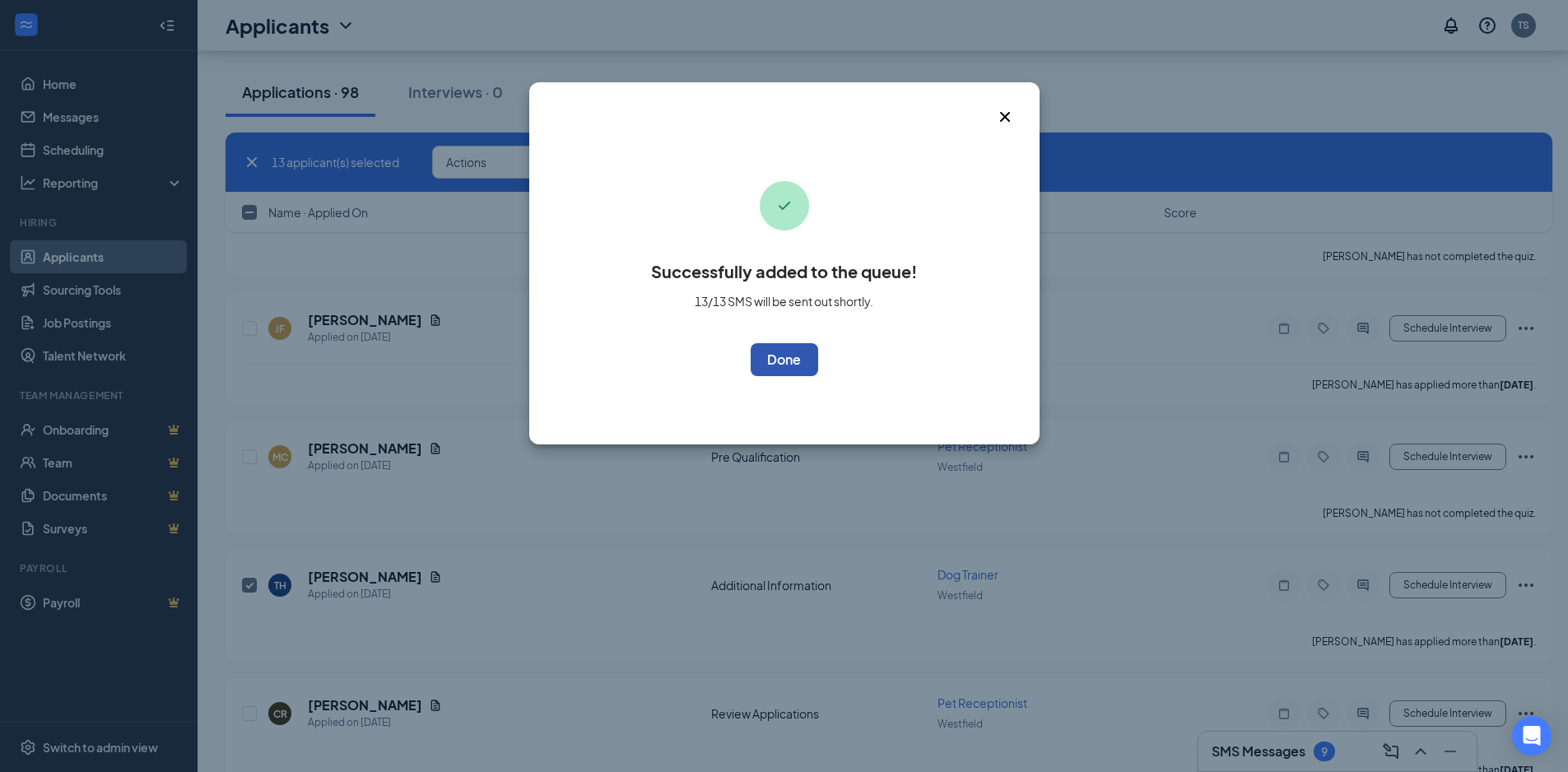
click at [805, 364] on button "OK" at bounding box center [784, 360] width 68 height 33
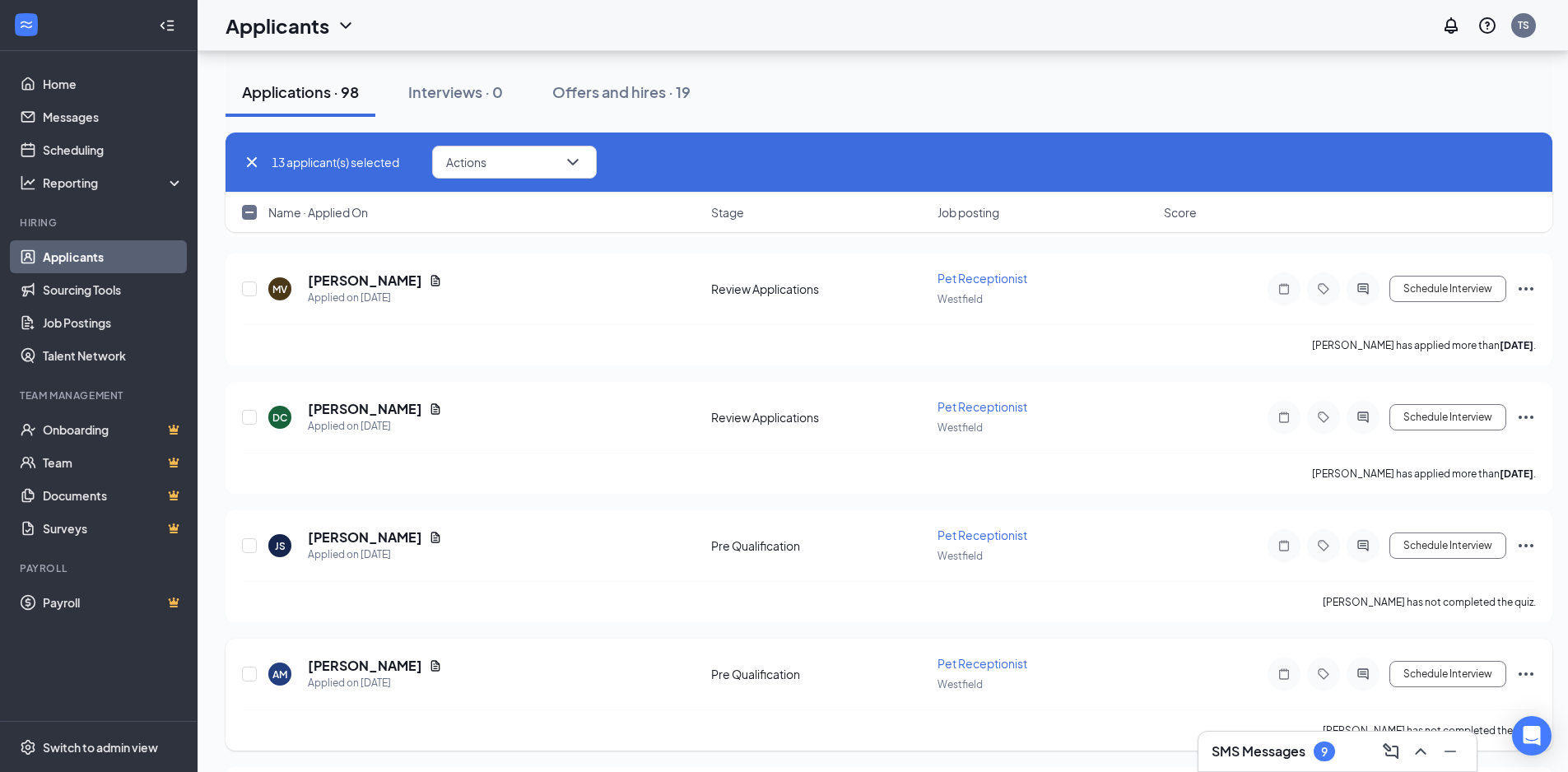
scroll to position [5493, 0]
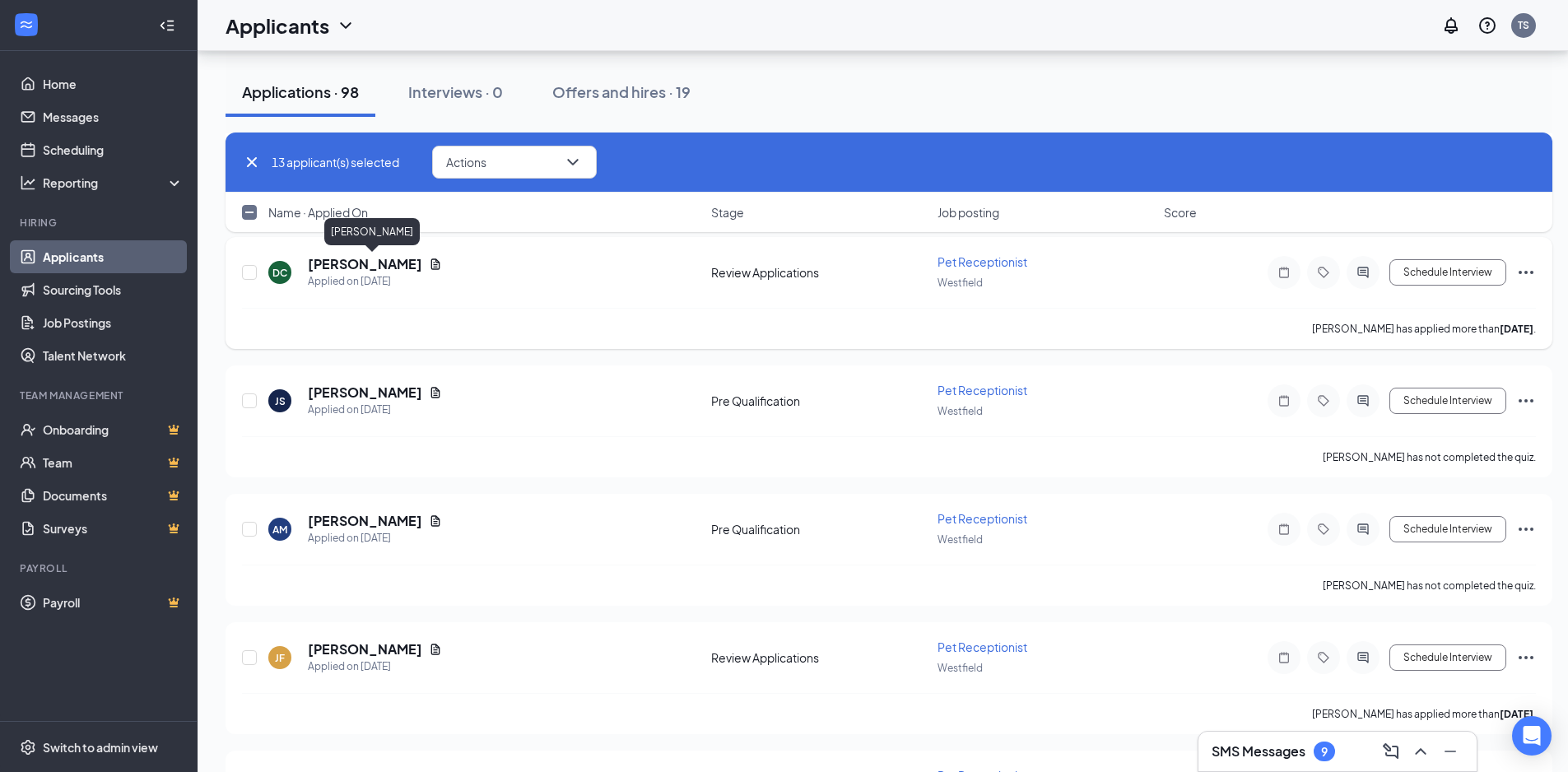
click at [422, 270] on h5 "[PERSON_NAME]" at bounding box center [364, 265] width 114 height 18
checkbox input "false"
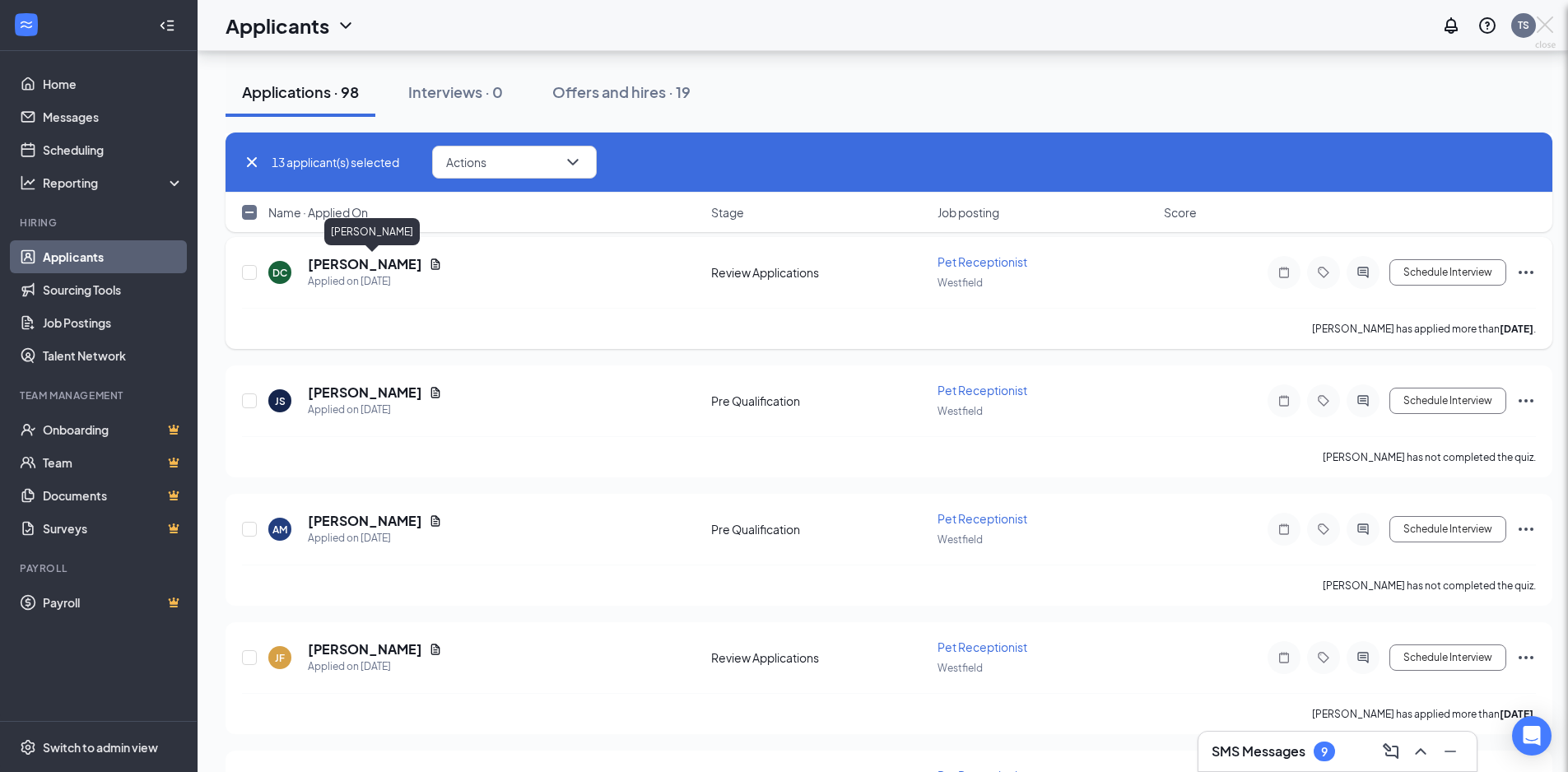
checkbox input "false"
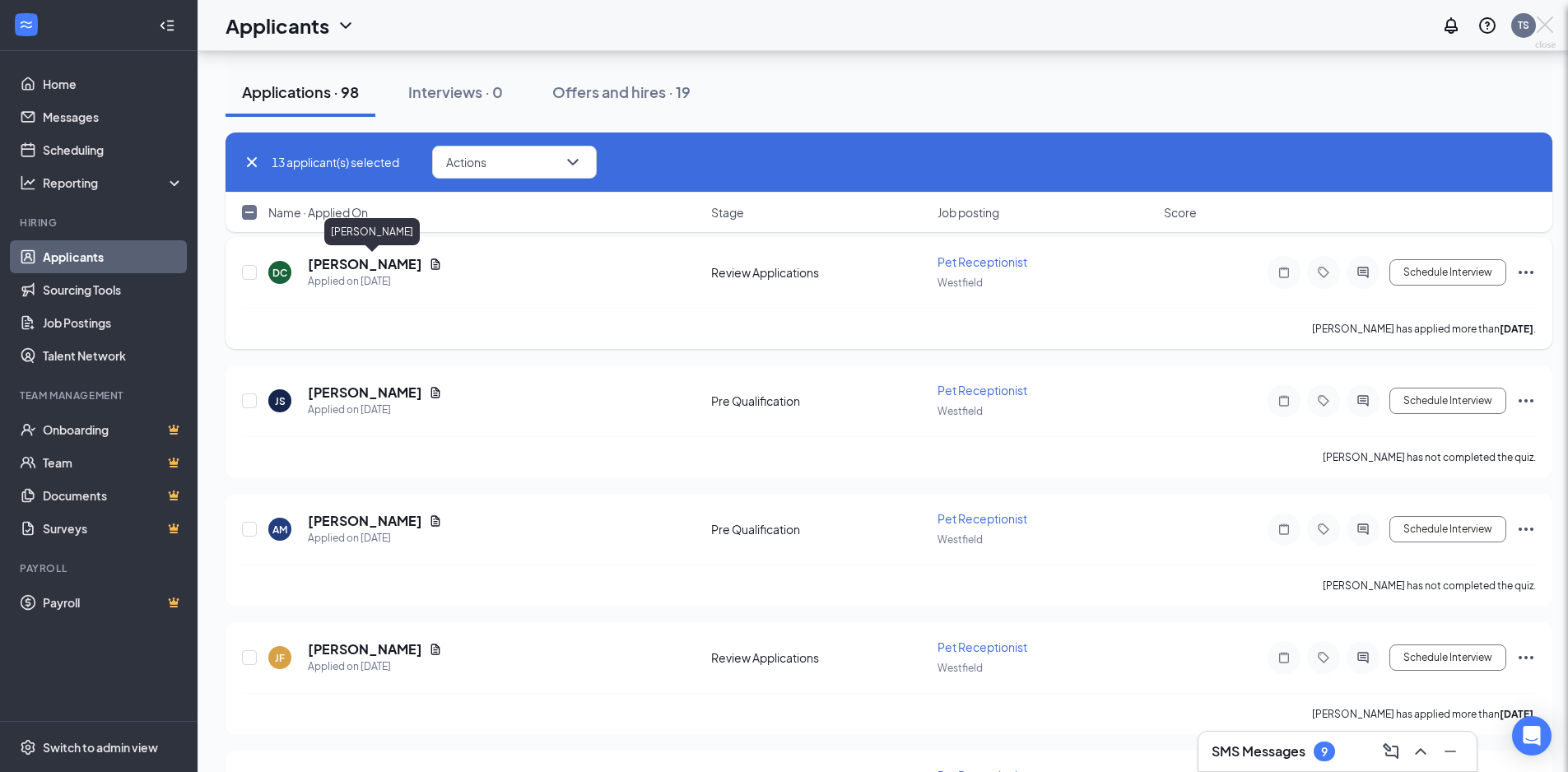
checkbox input "false"
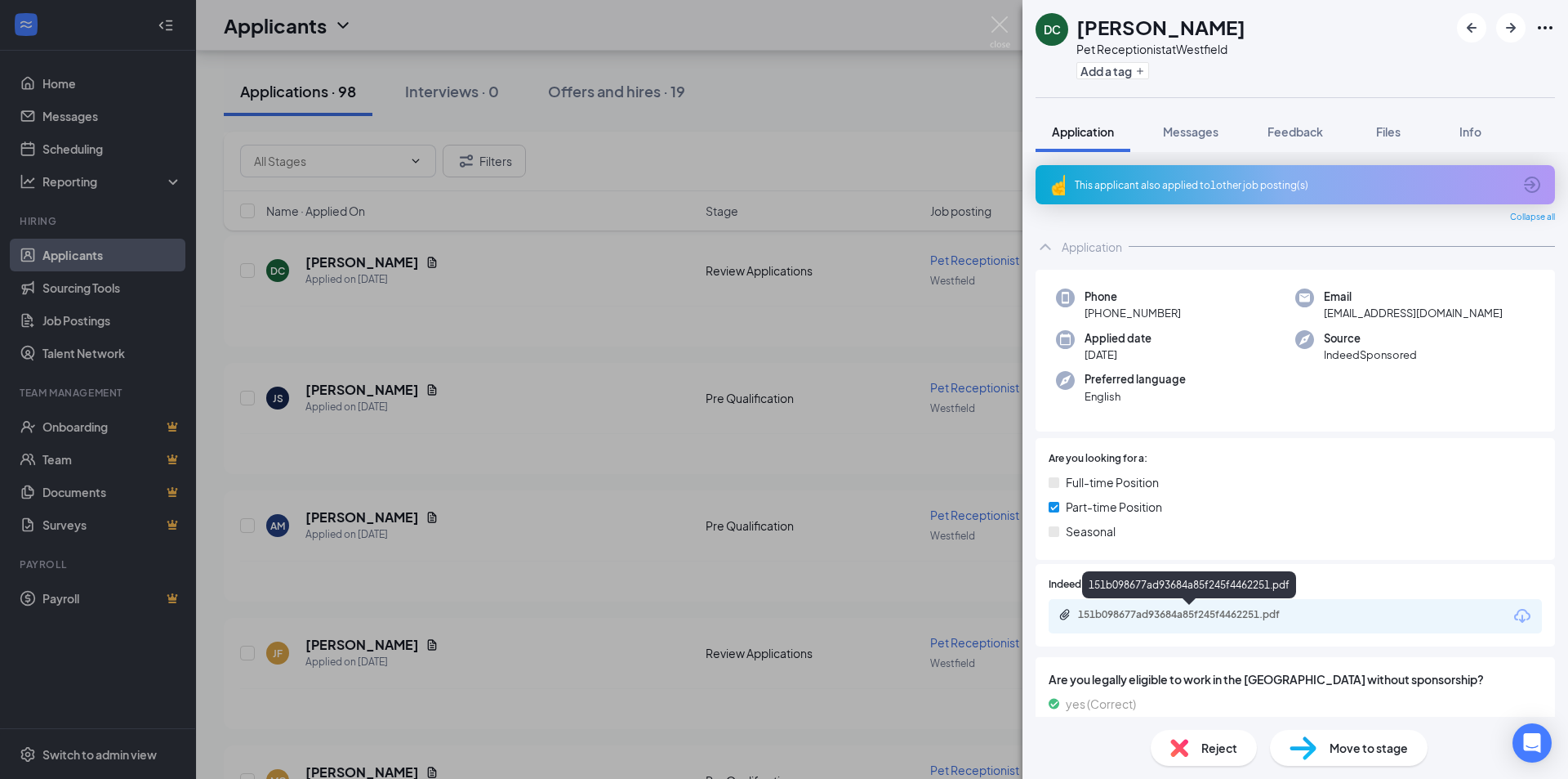
click at [1197, 619] on div "151b098677ad93684a85f245f4462251.pdf" at bounding box center [1193, 614] width 229 height 13
click at [1490, 38] on div at bounding box center [1506, 27] width 98 height 29
drag, startPoint x: 1468, startPoint y: 23, endPoint x: 1018, endPoint y: 25, distance: 450.0
click at [1464, 23] on icon "ArrowLeftNew" at bounding box center [1473, 28] width 20 height 20
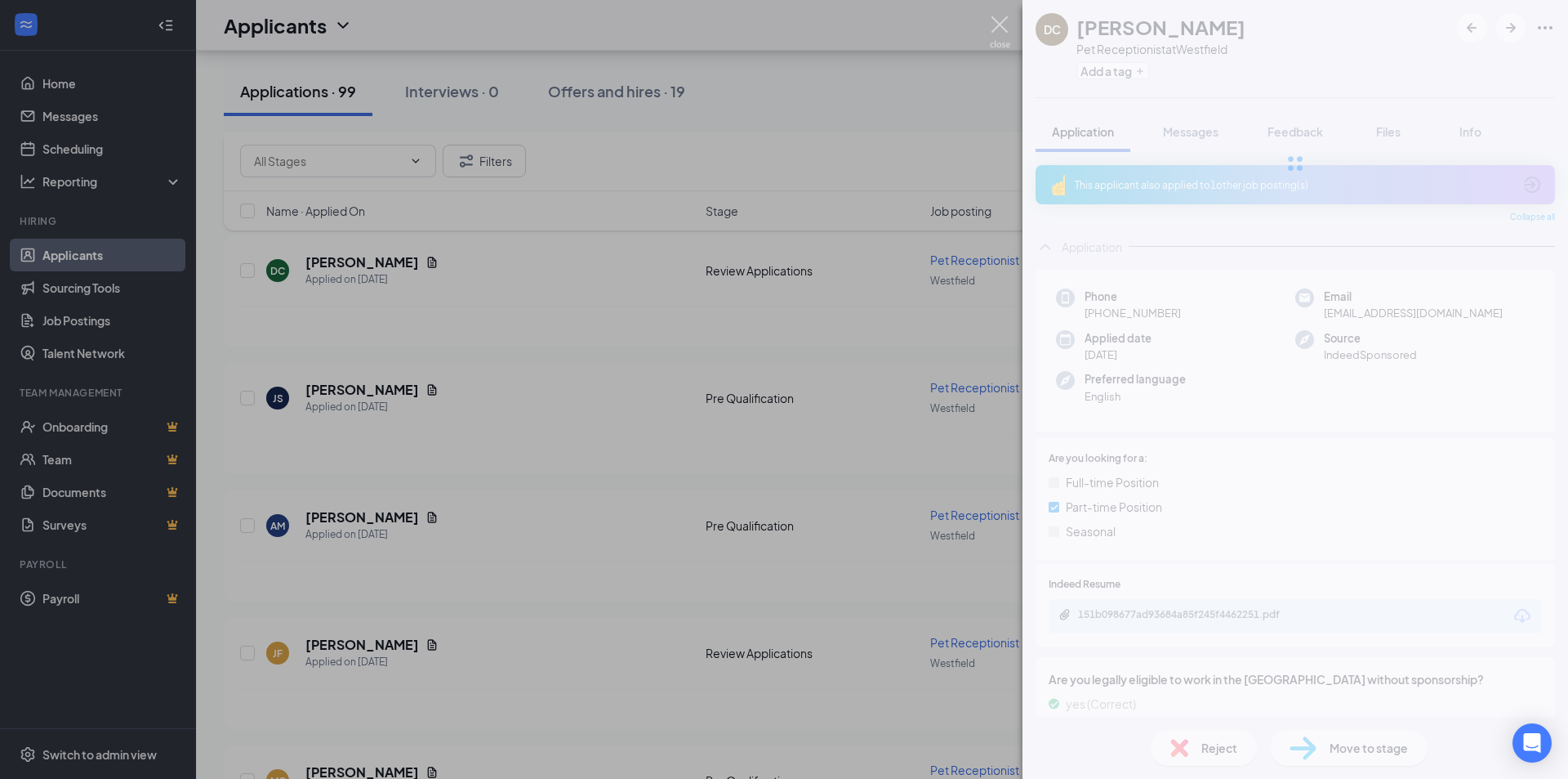
click at [1001, 20] on img at bounding box center [1000, 32] width 20 height 32
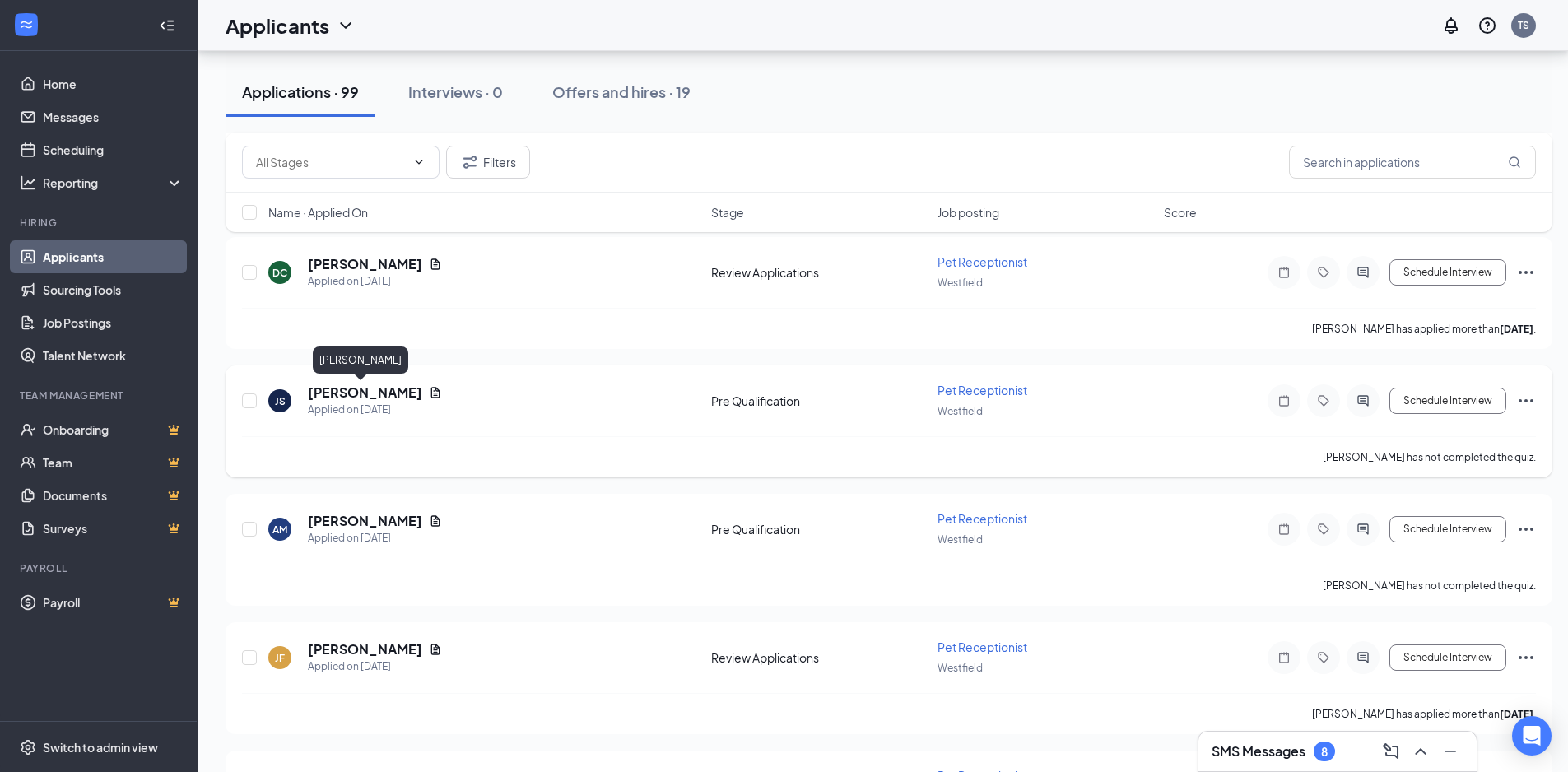
click at [330, 393] on h5 "[PERSON_NAME]" at bounding box center [364, 393] width 114 height 18
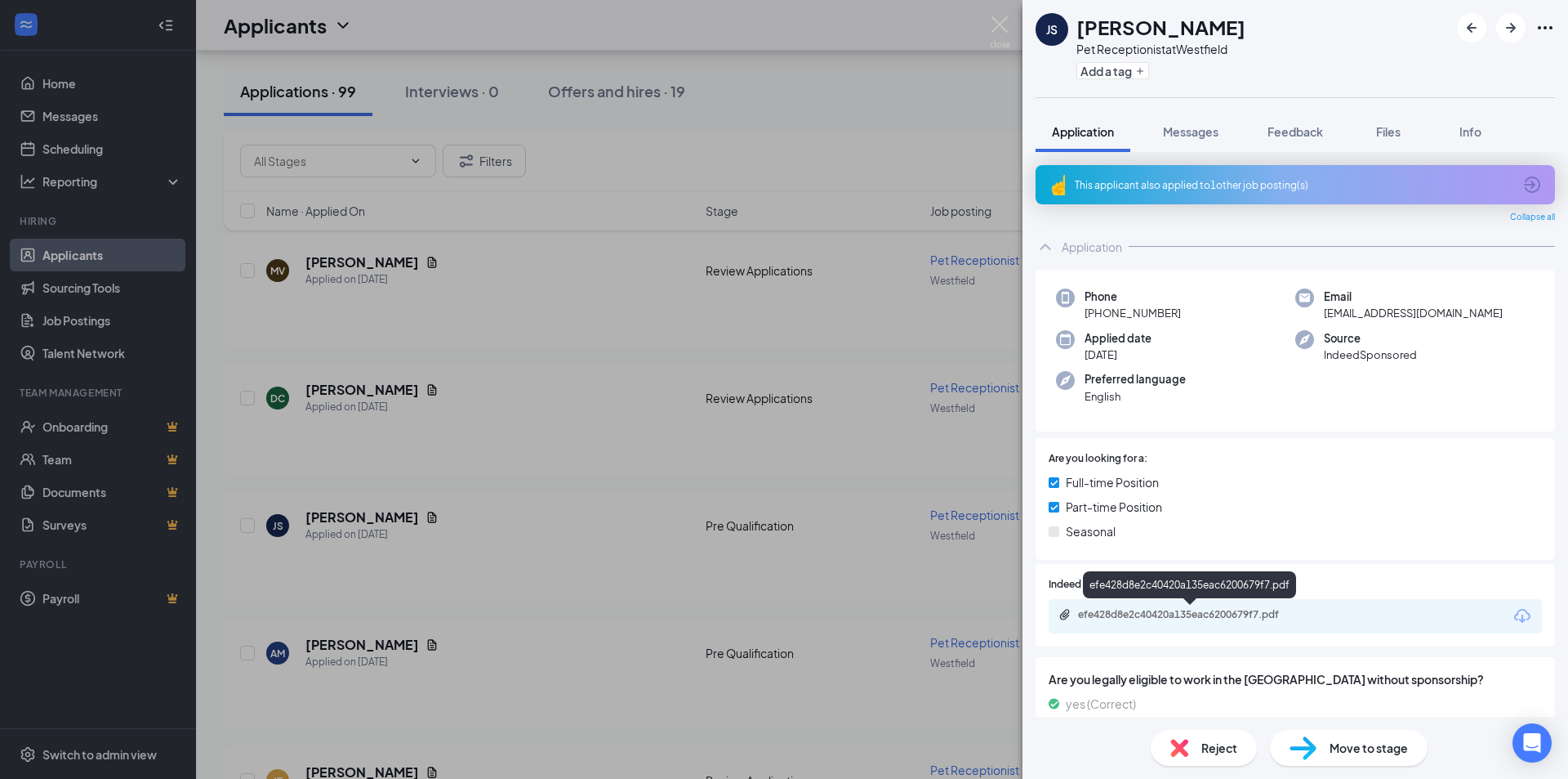
click at [1221, 618] on div "efe428d8e2c40420a135eac6200679f7.pdf" at bounding box center [1193, 614] width 229 height 13
click at [1001, 22] on img at bounding box center [1000, 32] width 20 height 32
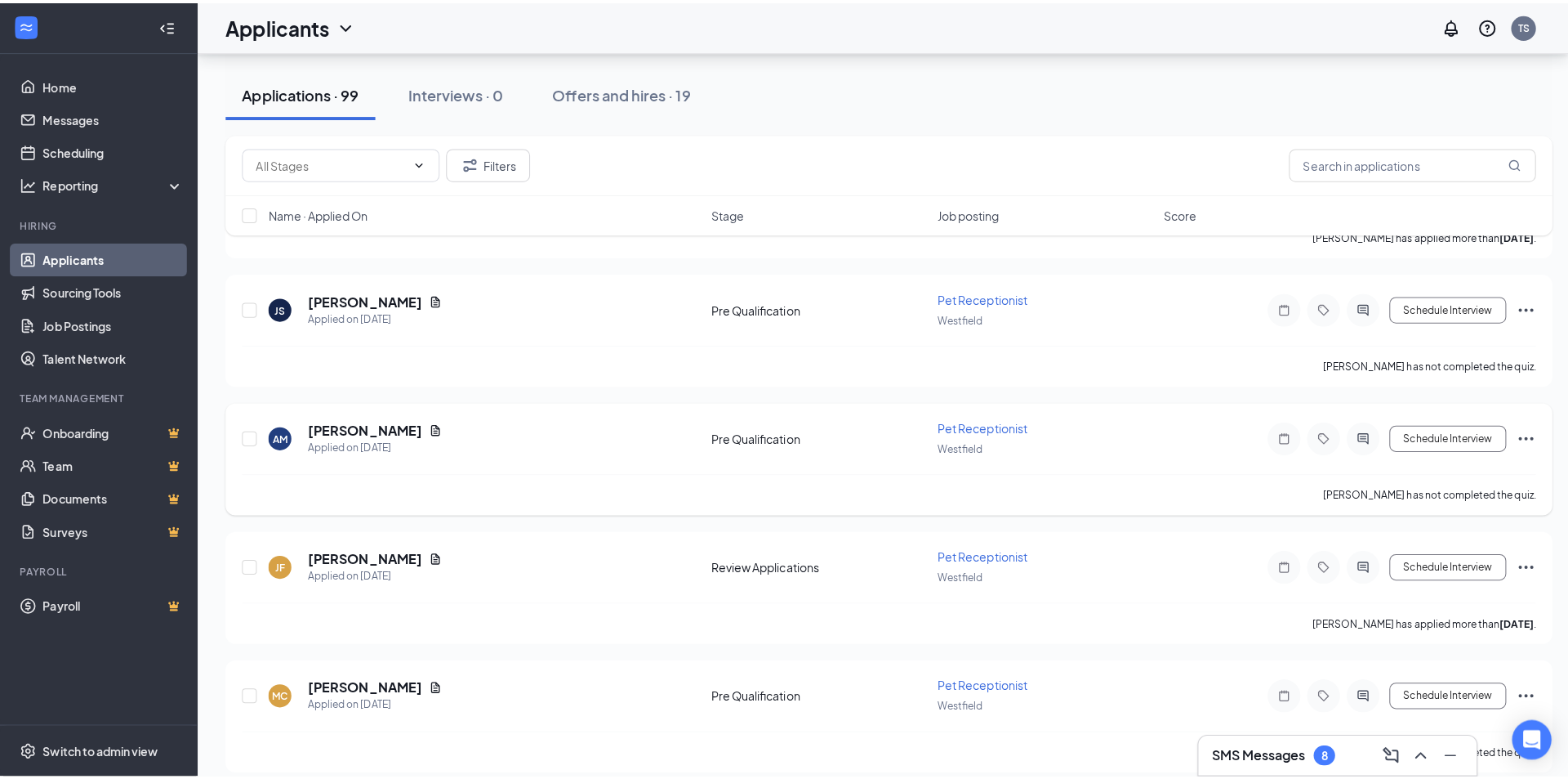
scroll to position [5698, 0]
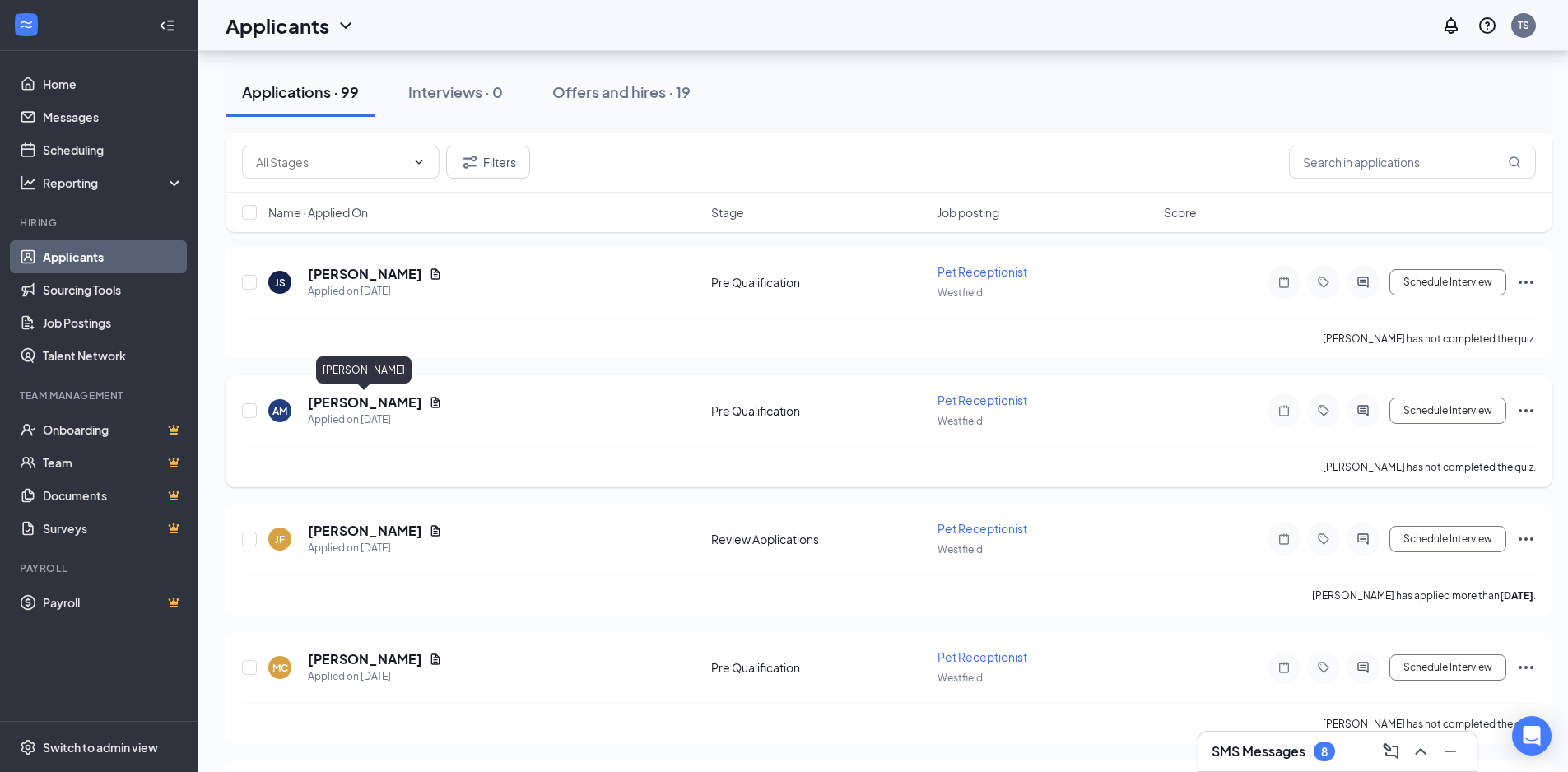
click at [390, 404] on h5 "[PERSON_NAME]" at bounding box center [364, 403] width 114 height 18
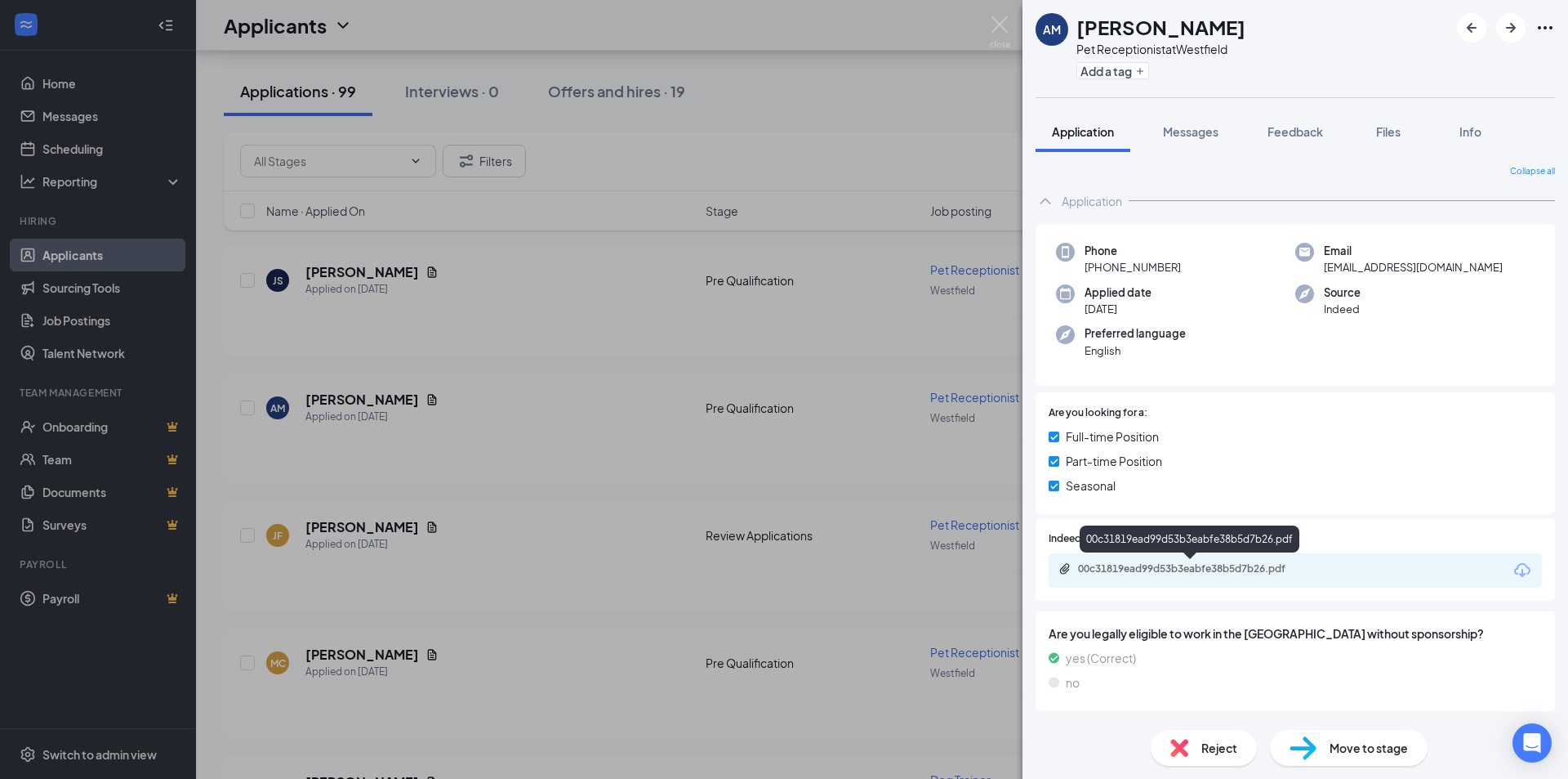
click at [1220, 572] on div "00c31819ead99d53b3eabfe38b5d7b26.pdf" at bounding box center [1193, 569] width 229 height 13
click at [1189, 135] on span "Messages" at bounding box center [1190, 132] width 55 height 15
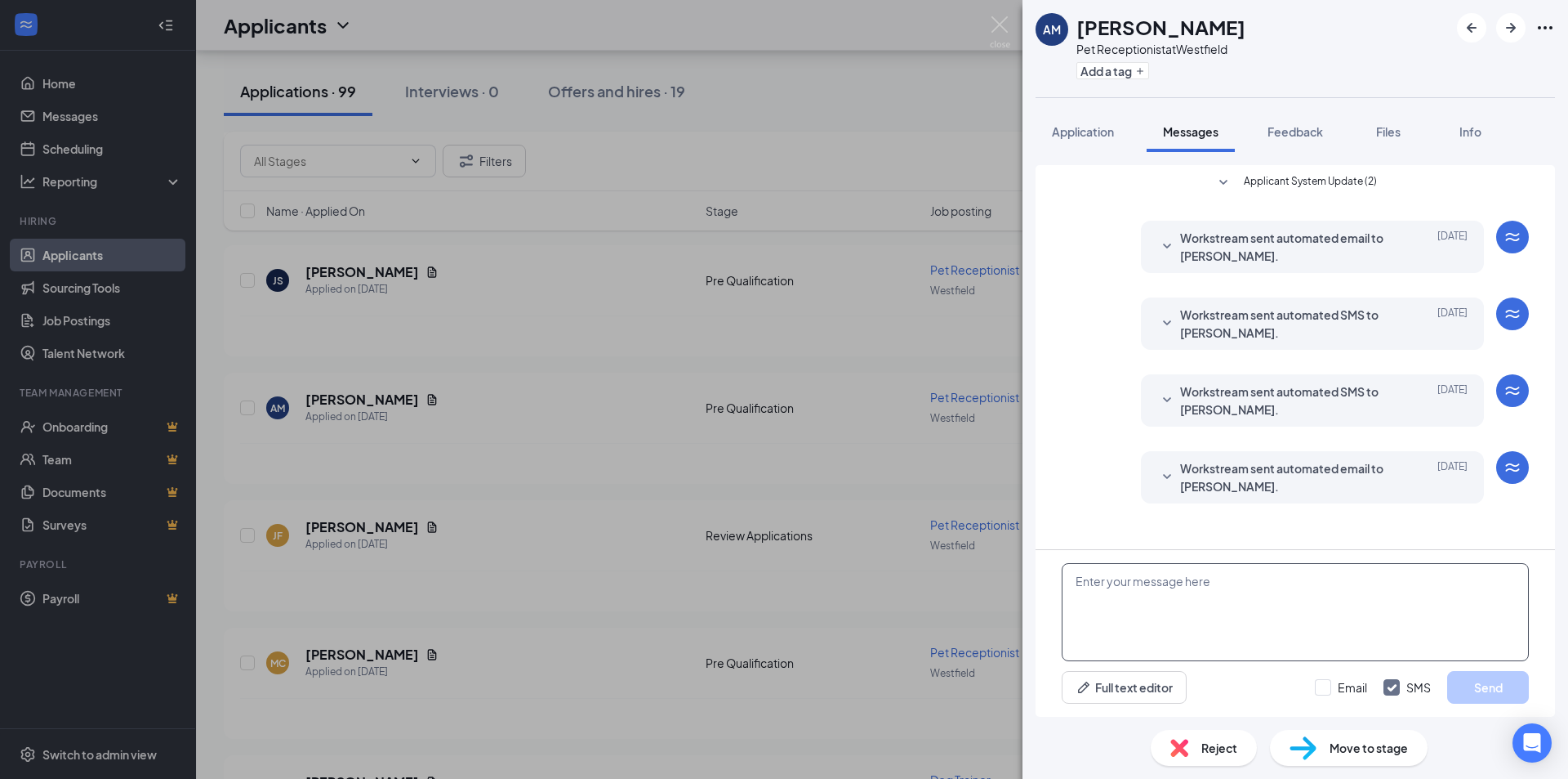
click at [1232, 602] on textarea at bounding box center [1295, 613] width 467 height 98
type textarea "Hi [PERSON_NAME]! Thank you for a"
